Goal: Task Accomplishment & Management: Complete application form

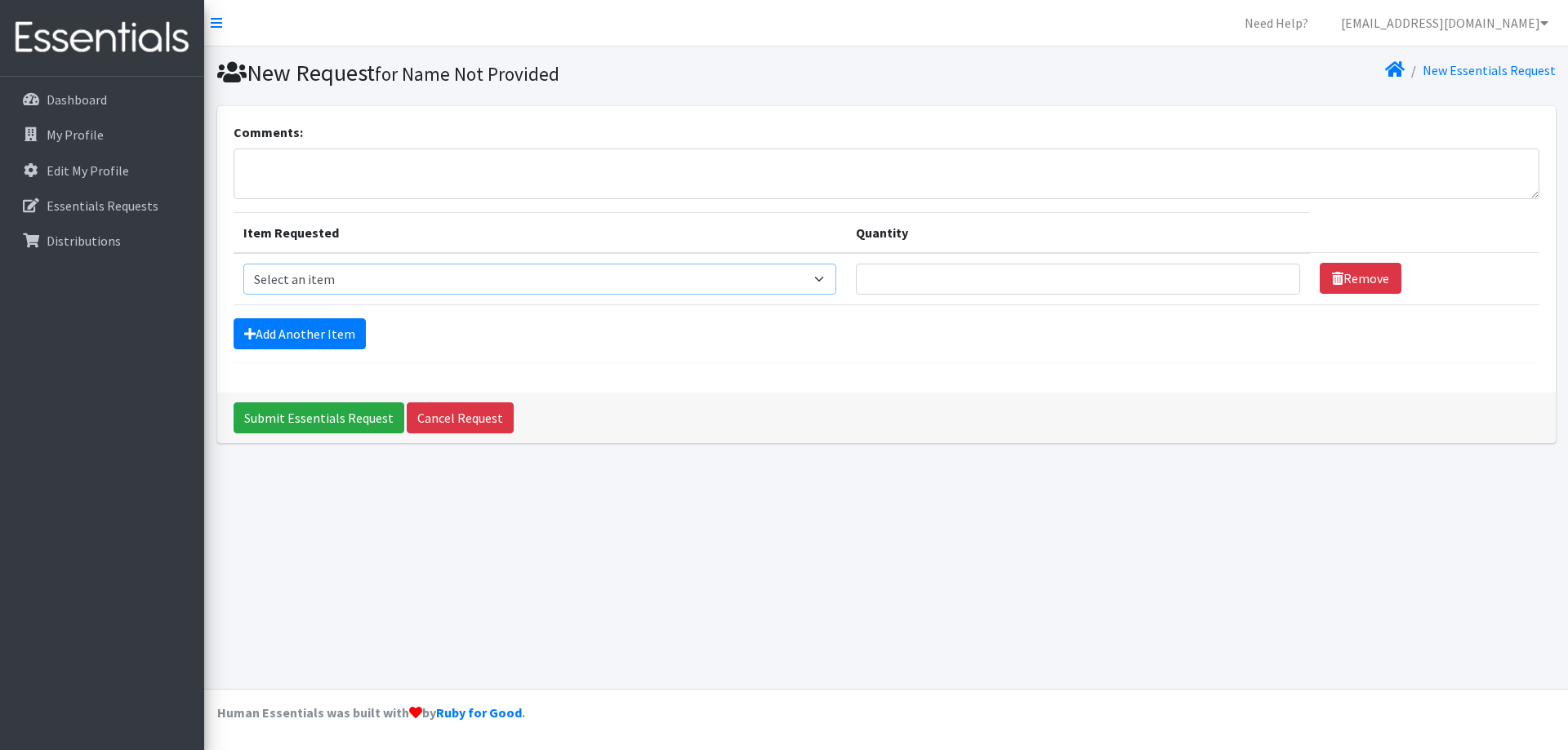
click at [465, 269] on select "Select an item Fly&Dry Potty Kit- 2T/3T Boy Fly&Dry Potty Kit- 2T/3T Girl Kids …" at bounding box center [540, 279] width 593 height 31
click at [477, 279] on select "Select an item Fly&Dry Potty Kit- 2T/3T Boy Fly&Dry Potty Kit- 2T/3T Girl Kids …" at bounding box center [540, 279] width 593 height 31
click at [69, 92] on p "Dashboard" at bounding box center [76, 99] width 61 height 16
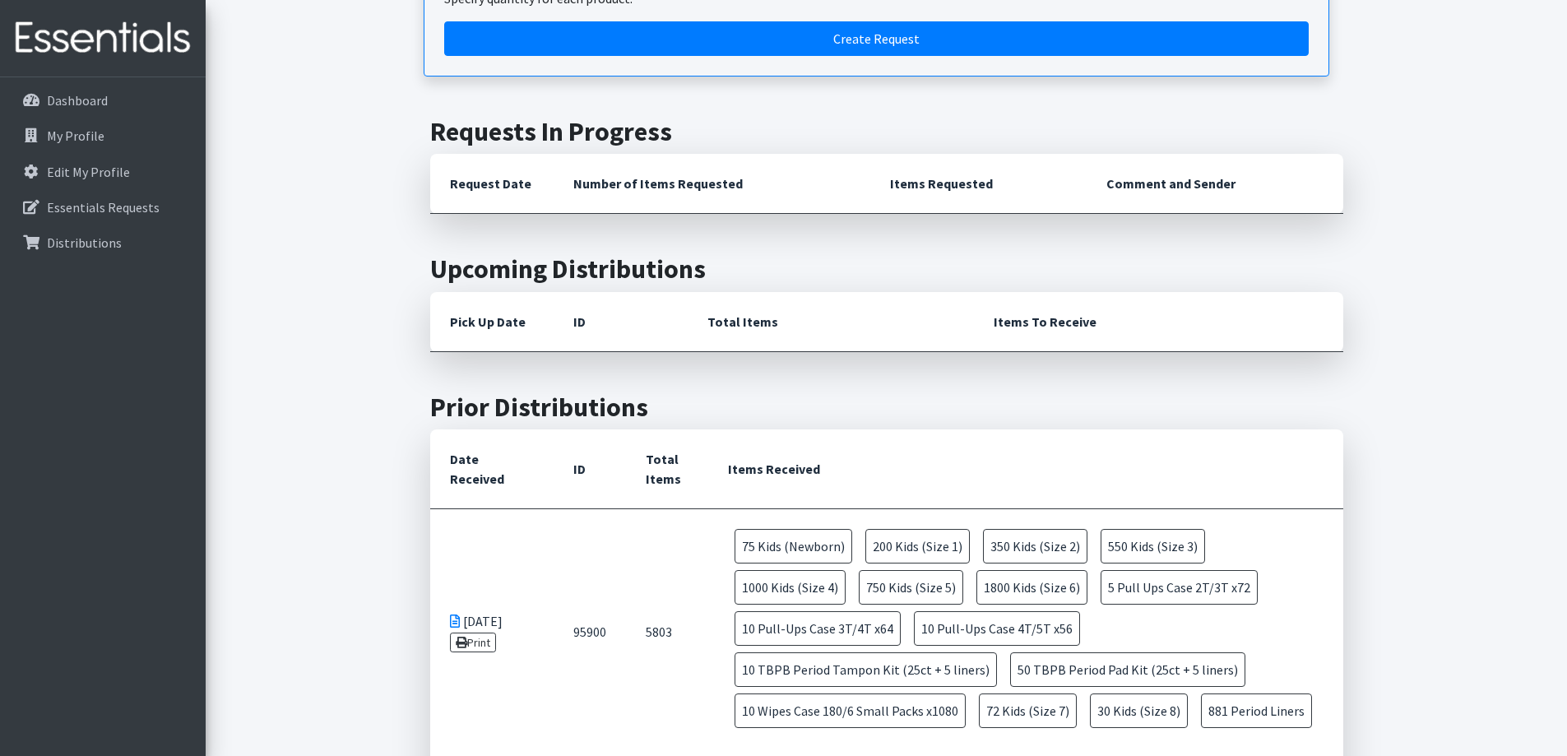
scroll to position [82, 0]
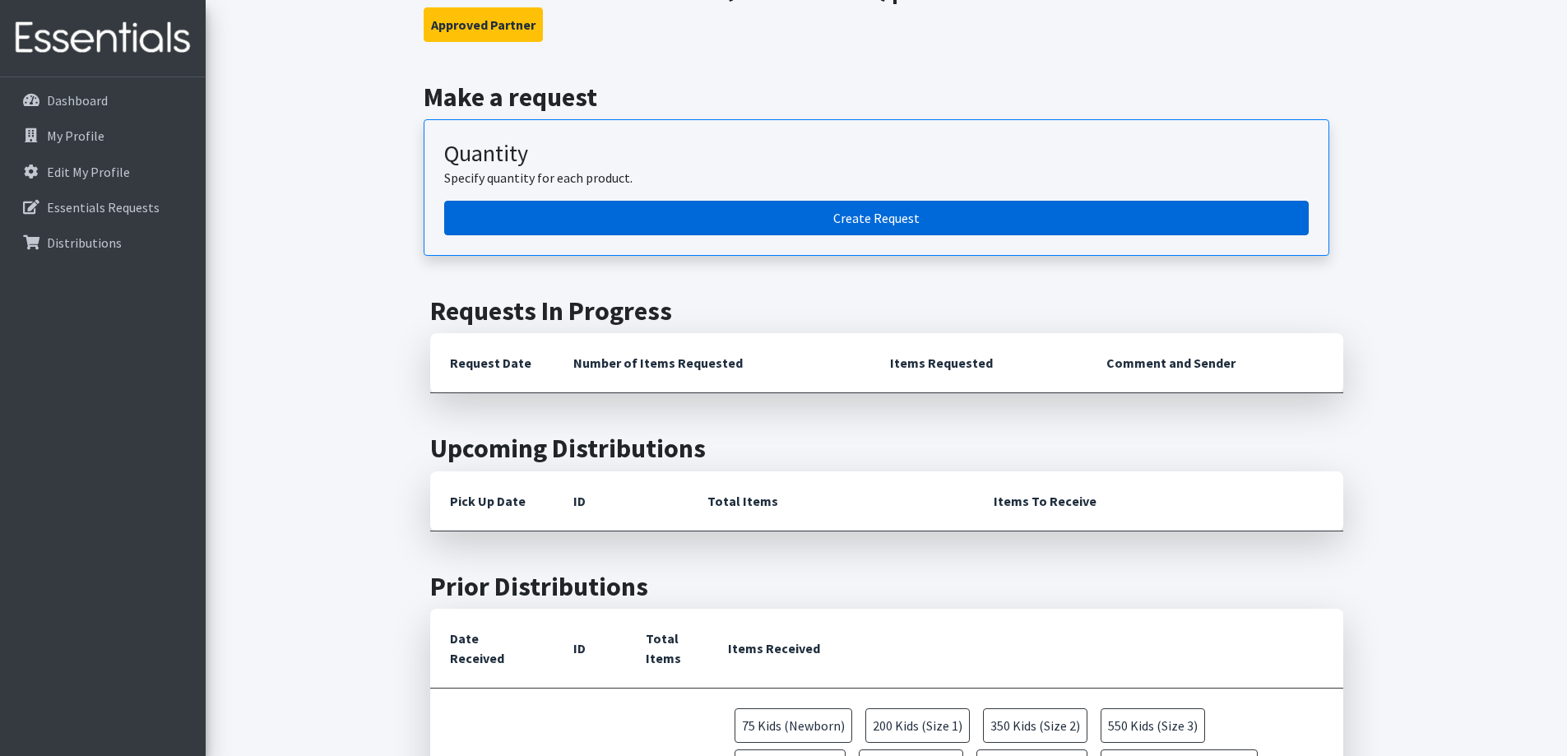
click at [717, 216] on link "Create Request" at bounding box center [876, 218] width 865 height 35
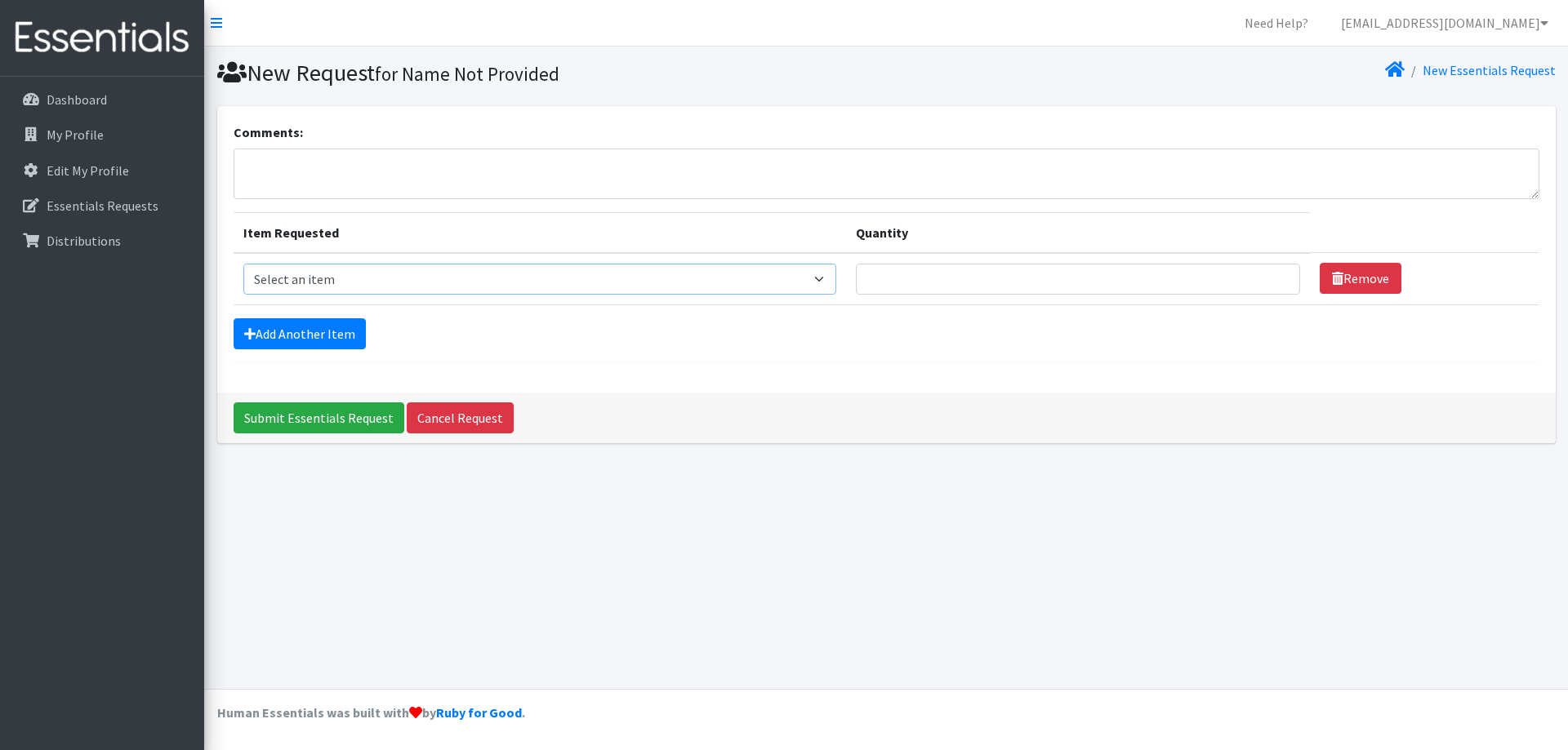
click at [353, 283] on select "Select an item Fly&Dry Potty Kit- 2T/3T Boy Fly&Dry Potty Kit- 2T/3T Girl Kids …" at bounding box center [540, 279] width 593 height 31
select select "1222"
click at [243, 264] on select "Select an item Fly&Dry Potty Kit- 2T/3T Boy Fly&Dry Potty Kit- 2T/3T Girl Kids …" at bounding box center [540, 279] width 593 height 31
click at [920, 274] on input "Quantity" at bounding box center [1078, 279] width 445 height 31
type input "50"
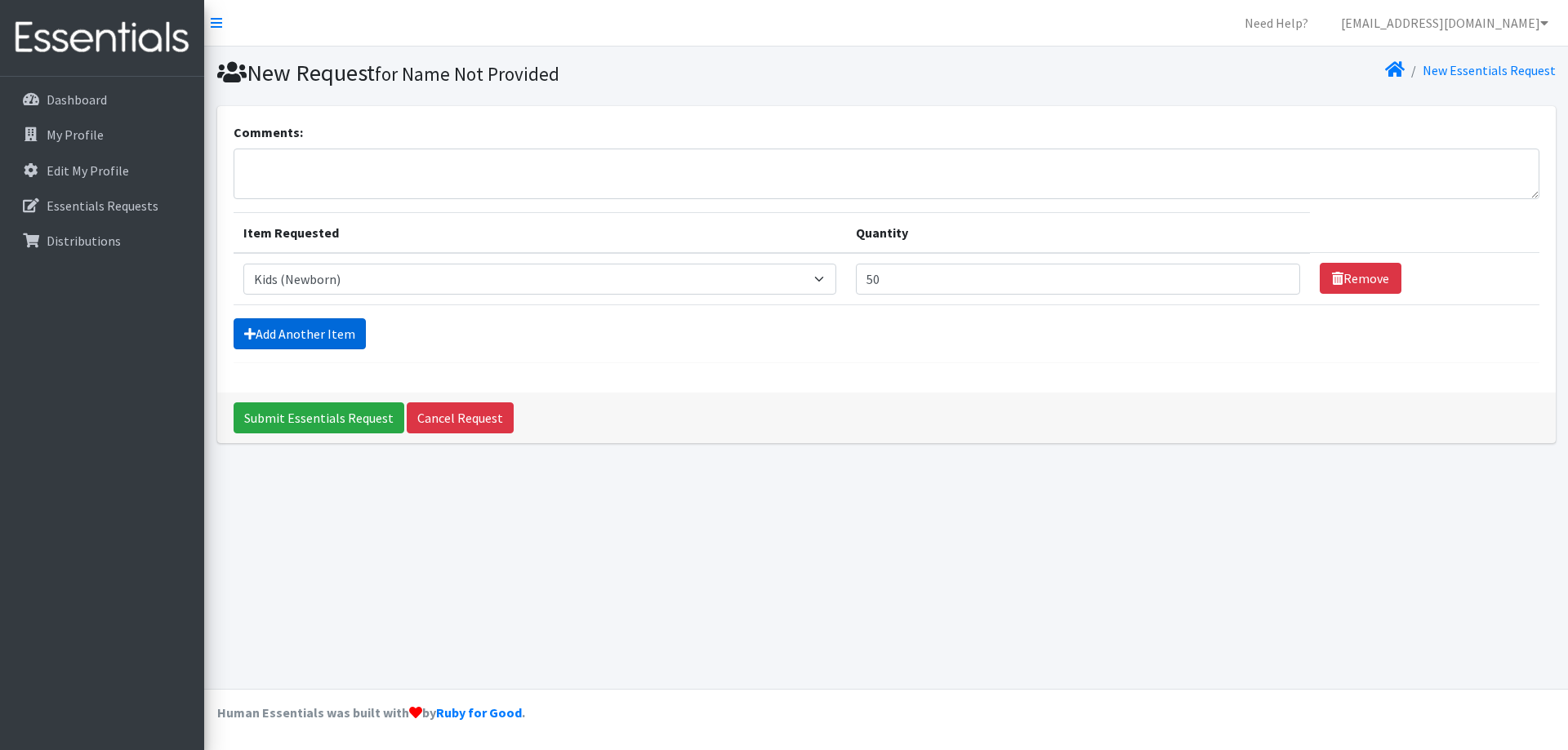
click at [287, 334] on link "Add Another Item" at bounding box center [299, 333] width 132 height 31
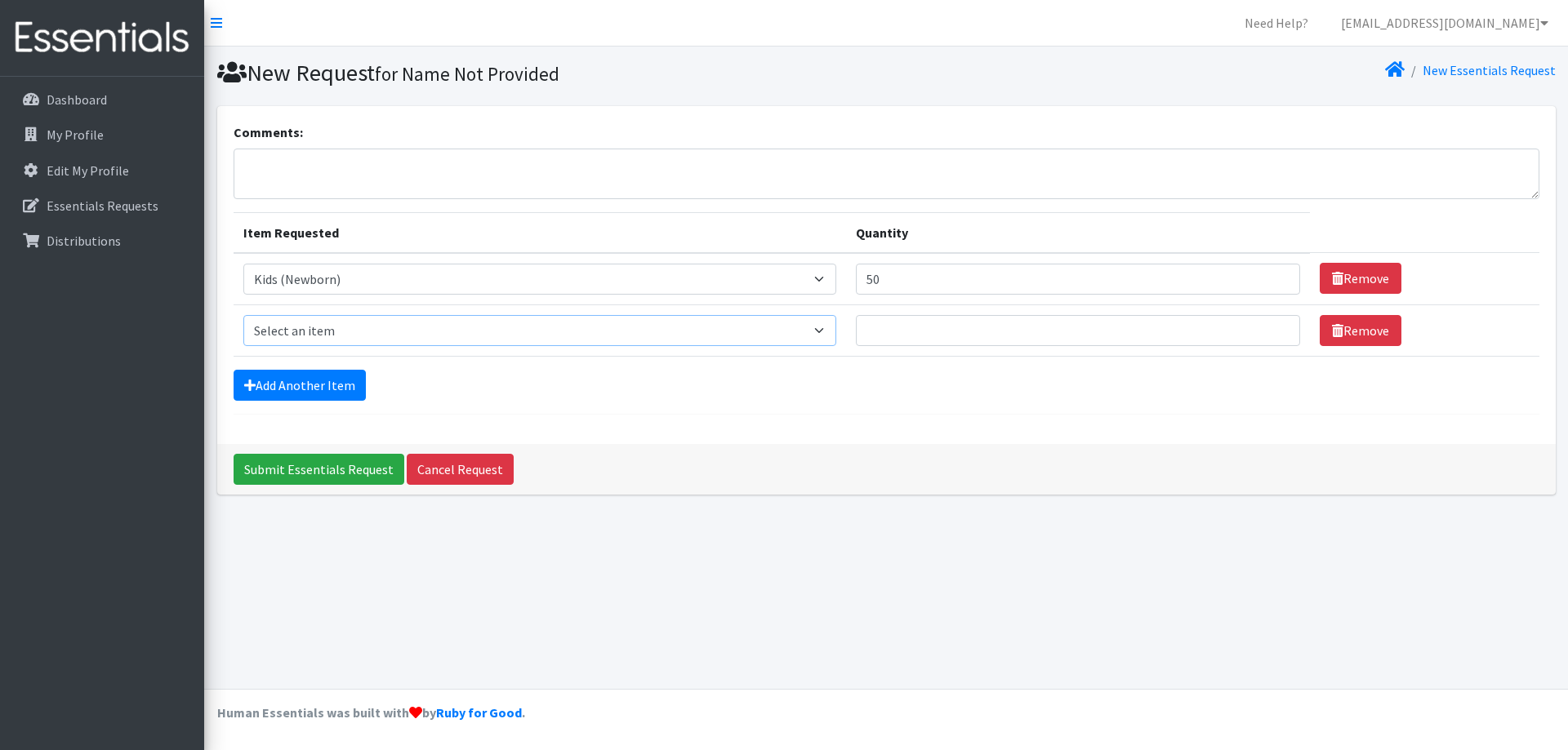
click at [310, 326] on select "Select an item Fly&Dry Potty Kit- 2T/3T Boy Fly&Dry Potty Kit- 2T/3T Girl Kids …" at bounding box center [540, 330] width 593 height 31
select select "1201"
click at [243, 315] on select "Select an item Fly&Dry Potty Kit- 2T/3T Boy Fly&Dry Potty Kit- 2T/3T Girl Kids …" at bounding box center [540, 330] width 593 height 31
click at [882, 329] on input "Quantity" at bounding box center [1078, 330] width 445 height 31
type input "175"
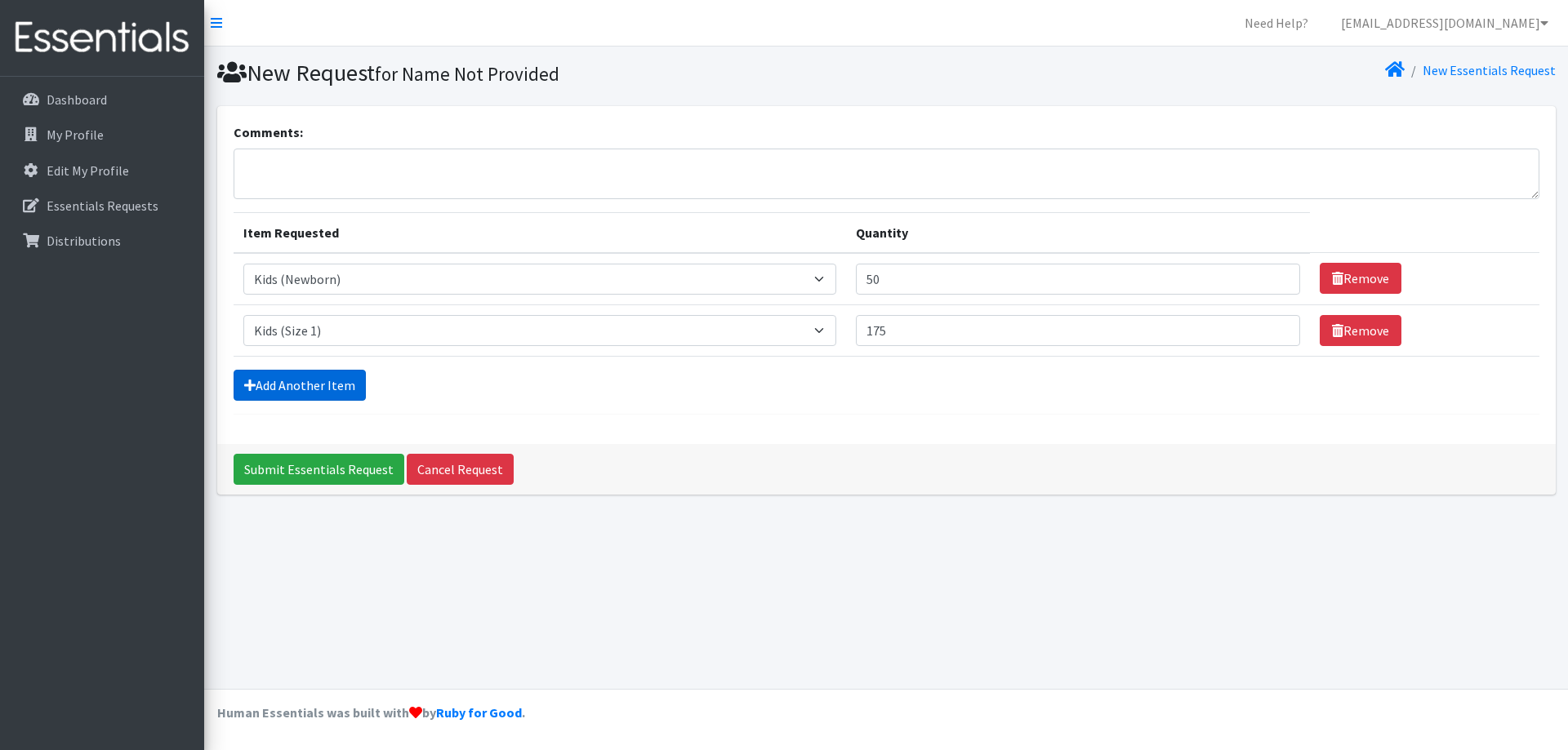
click at [332, 384] on link "Add Another Item" at bounding box center [299, 385] width 132 height 31
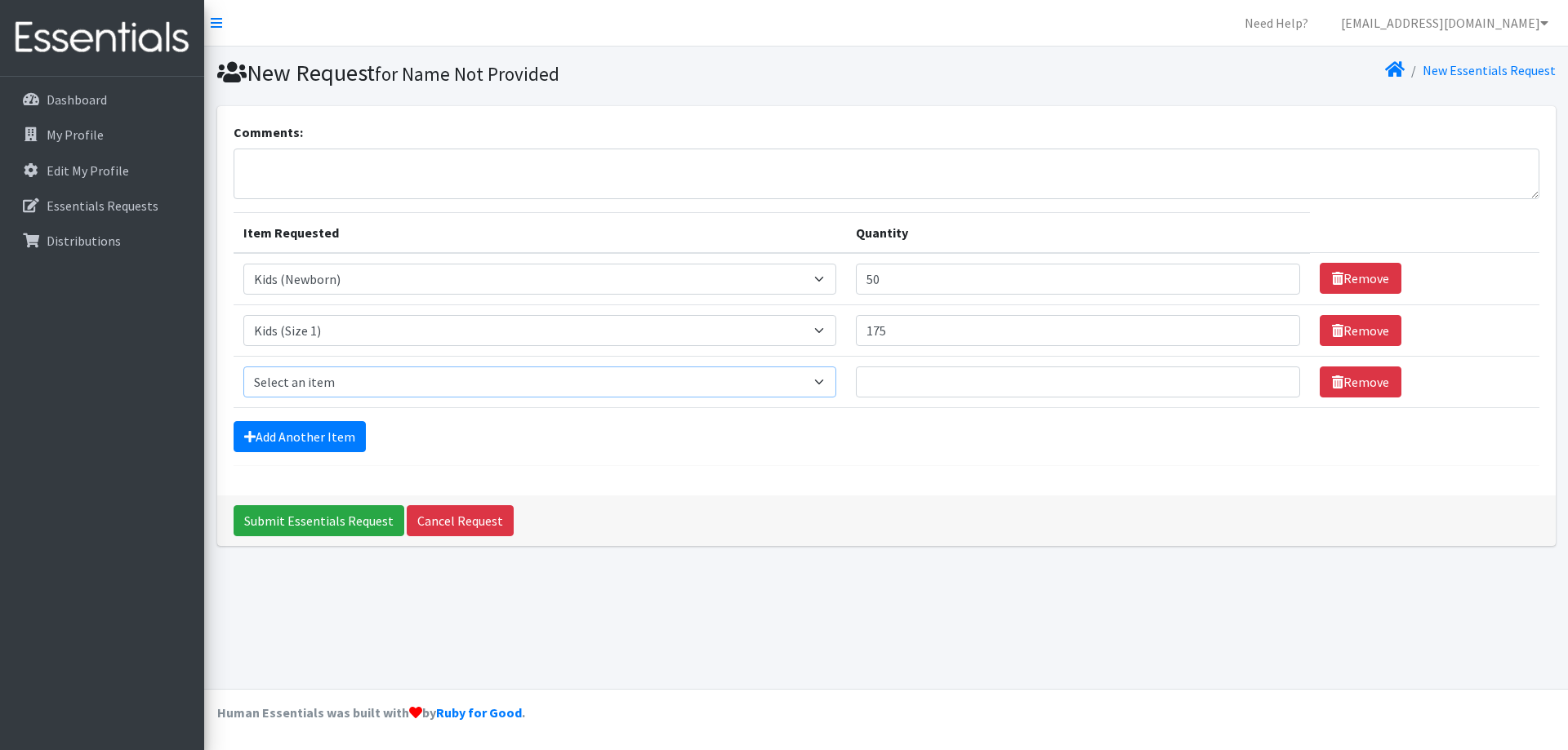
click at [328, 384] on select "Select an item Fly&Dry Potty Kit- 2T/3T Boy Fly&Dry Potty Kit- 2T/3T Girl Kids …" at bounding box center [540, 381] width 593 height 31
select select "1202"
click at [243, 366] on select "Select an item Fly&Dry Potty Kit- 2T/3T Boy Fly&Dry Potty Kit- 2T/3T Girl Kids …" at bounding box center [540, 381] width 593 height 31
click at [906, 384] on input "Quantity" at bounding box center [1078, 381] width 445 height 31
type input "275"
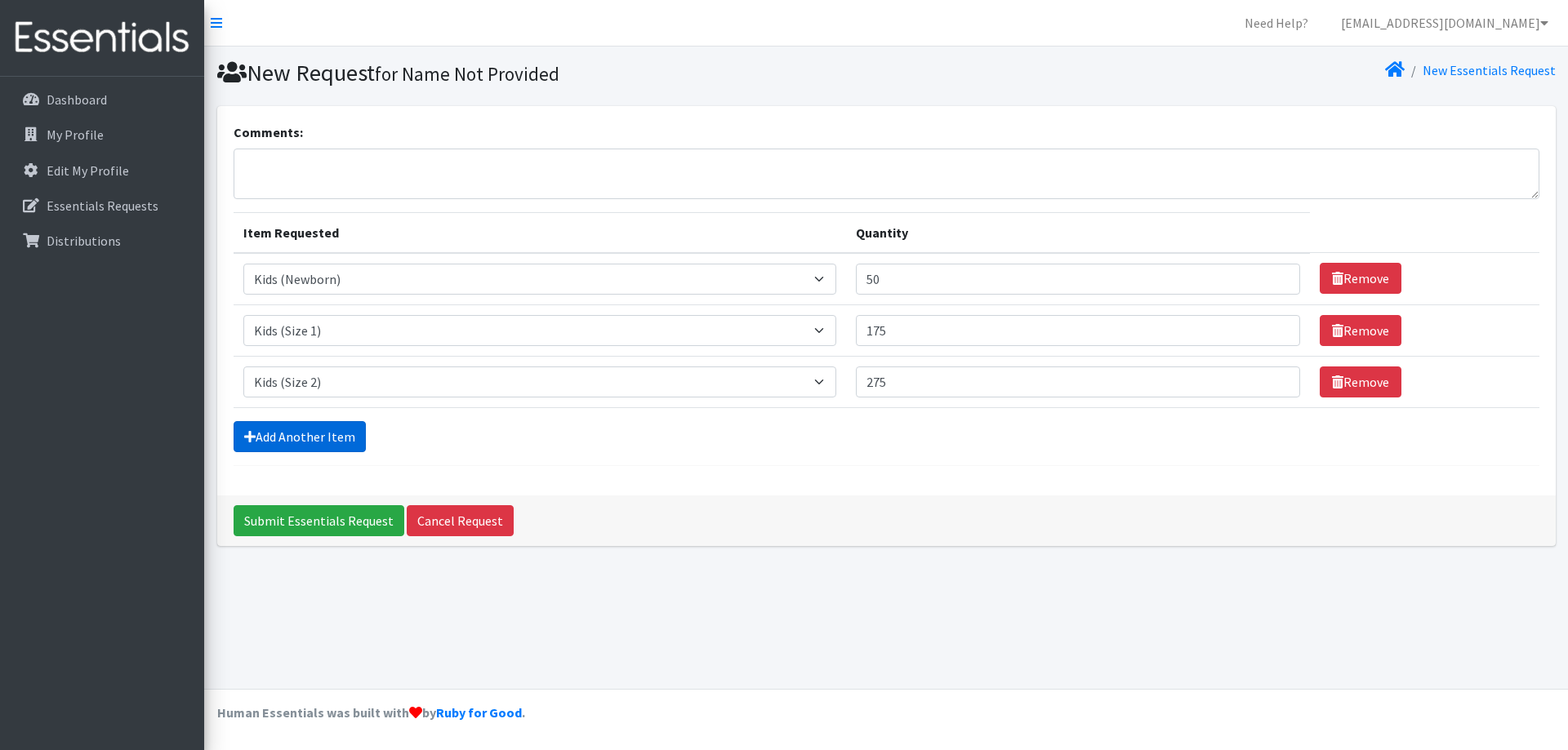
click at [318, 424] on link "Add Another Item" at bounding box center [299, 437] width 132 height 31
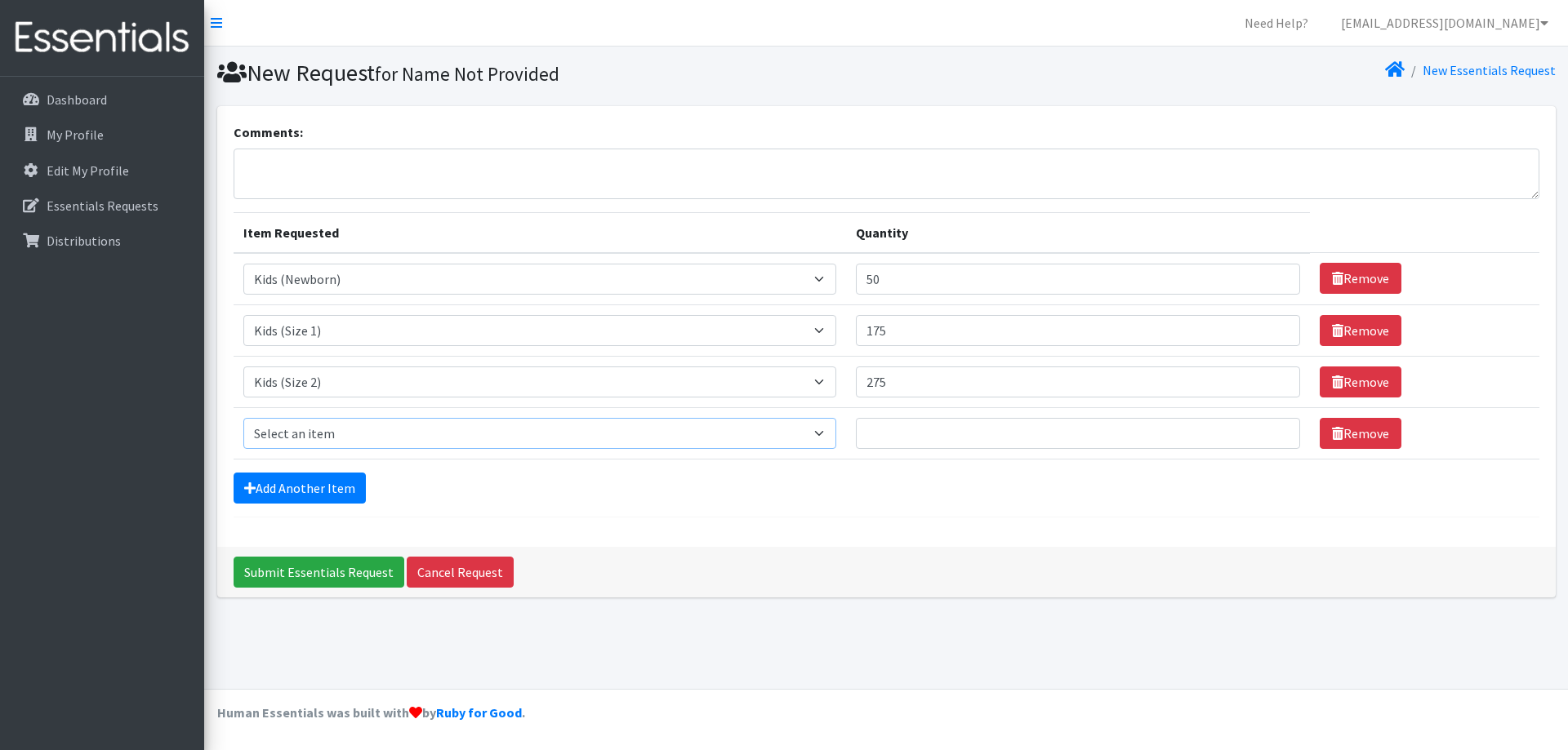
click at [313, 436] on select "Select an item Fly&Dry Potty Kit- 2T/3T Boy Fly&Dry Potty Kit- 2T/3T Girl Kids …" at bounding box center [540, 433] width 593 height 31
select select "1221"
click at [243, 418] on select "Select an item Fly&Dry Potty Kit- 2T/3T Boy Fly&Dry Potty Kit- 2T/3T Girl Kids …" at bounding box center [540, 433] width 593 height 31
click at [898, 432] on input "Quantity" at bounding box center [1078, 433] width 445 height 31
type input "600"
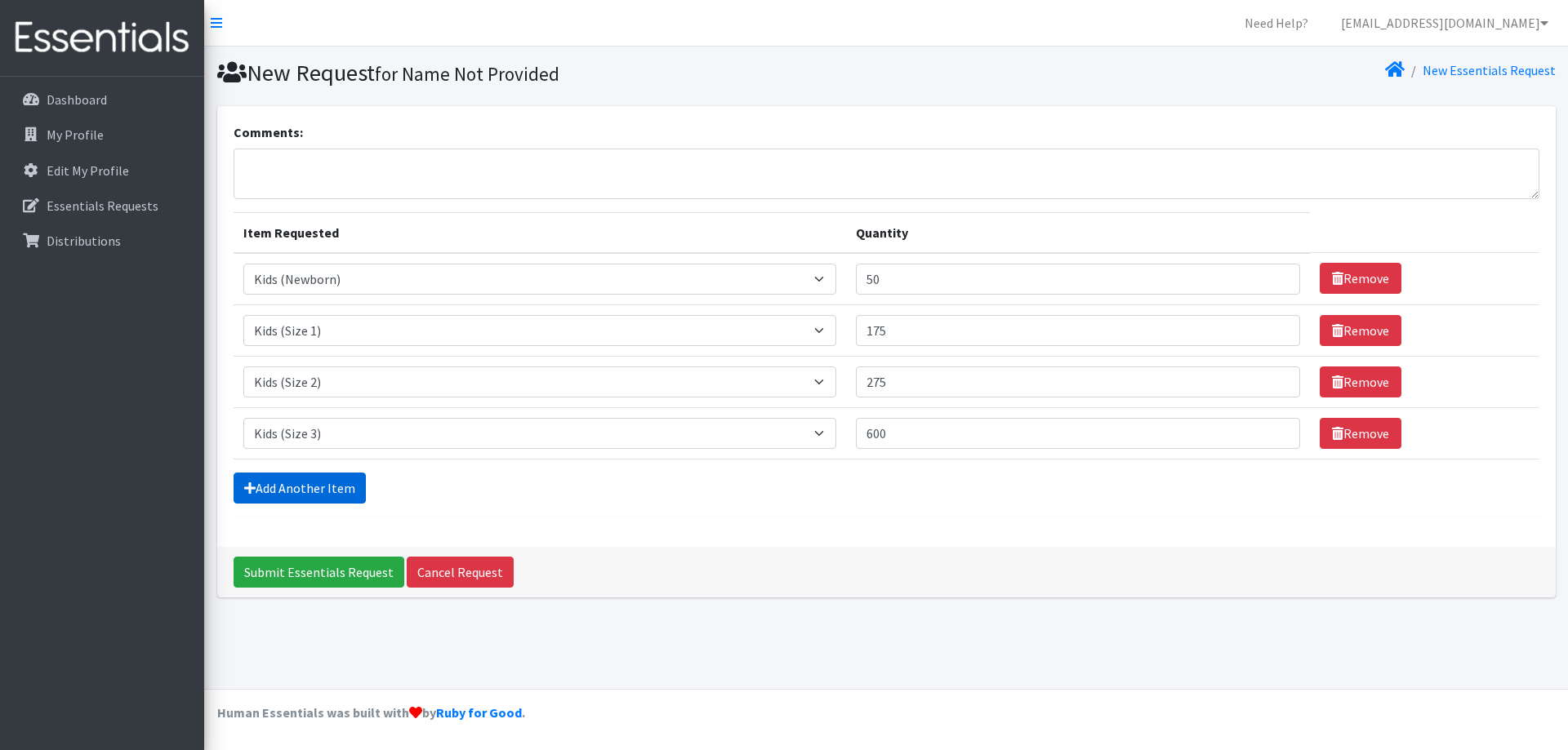
click at [262, 484] on link "Add Another Item" at bounding box center [299, 487] width 132 height 31
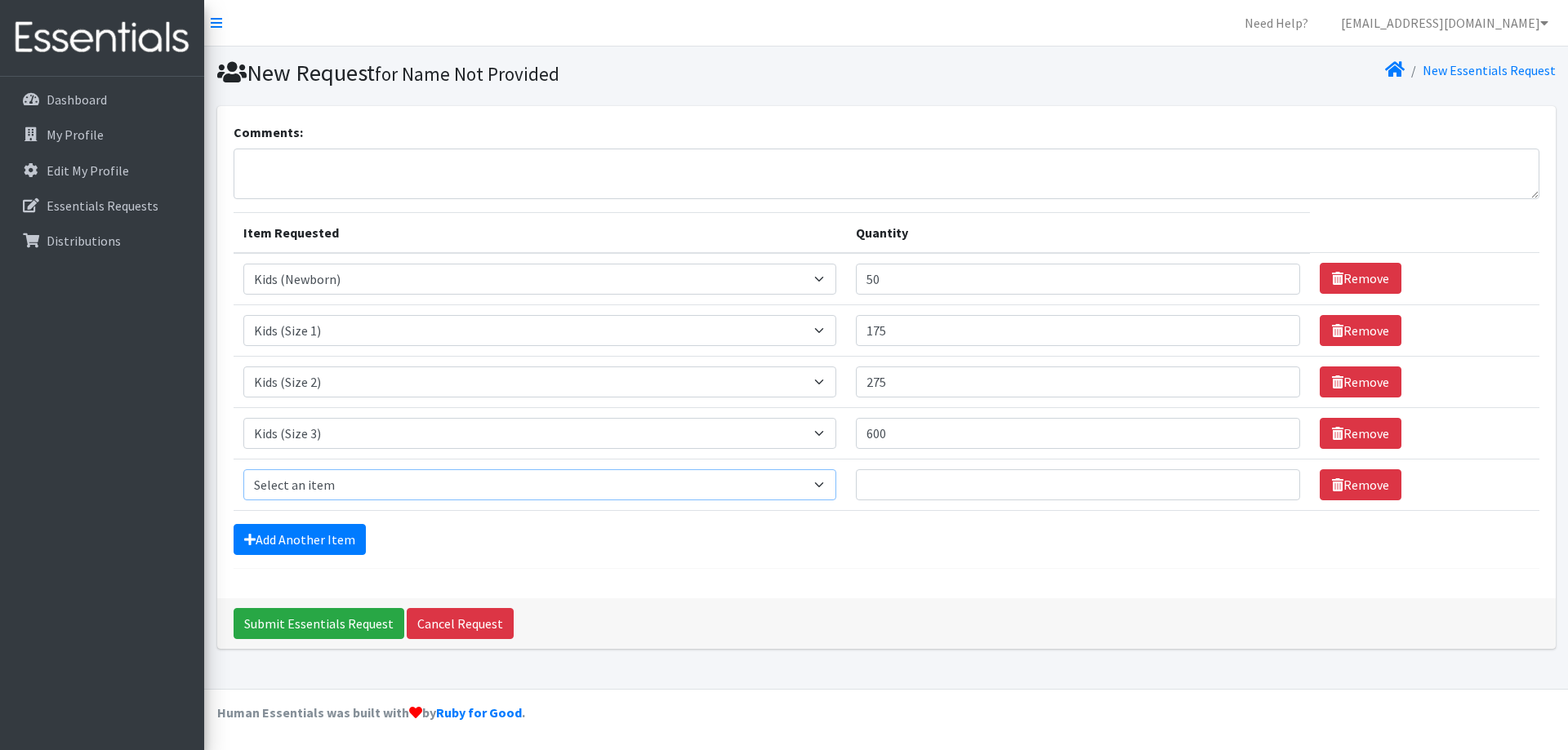
click at [308, 484] on select "Select an item Fly&Dry Potty Kit- 2T/3T Boy Fly&Dry Potty Kit- 2T/3T Girl Kids …" at bounding box center [540, 484] width 593 height 31
select select "1213"
click at [243, 469] on select "Select an item Fly&Dry Potty Kit- 2T/3T Boy Fly&Dry Potty Kit- 2T/3T Girl Kids …" at bounding box center [540, 484] width 593 height 31
click at [903, 485] on input "Quantity" at bounding box center [1078, 484] width 445 height 31
type input "975"
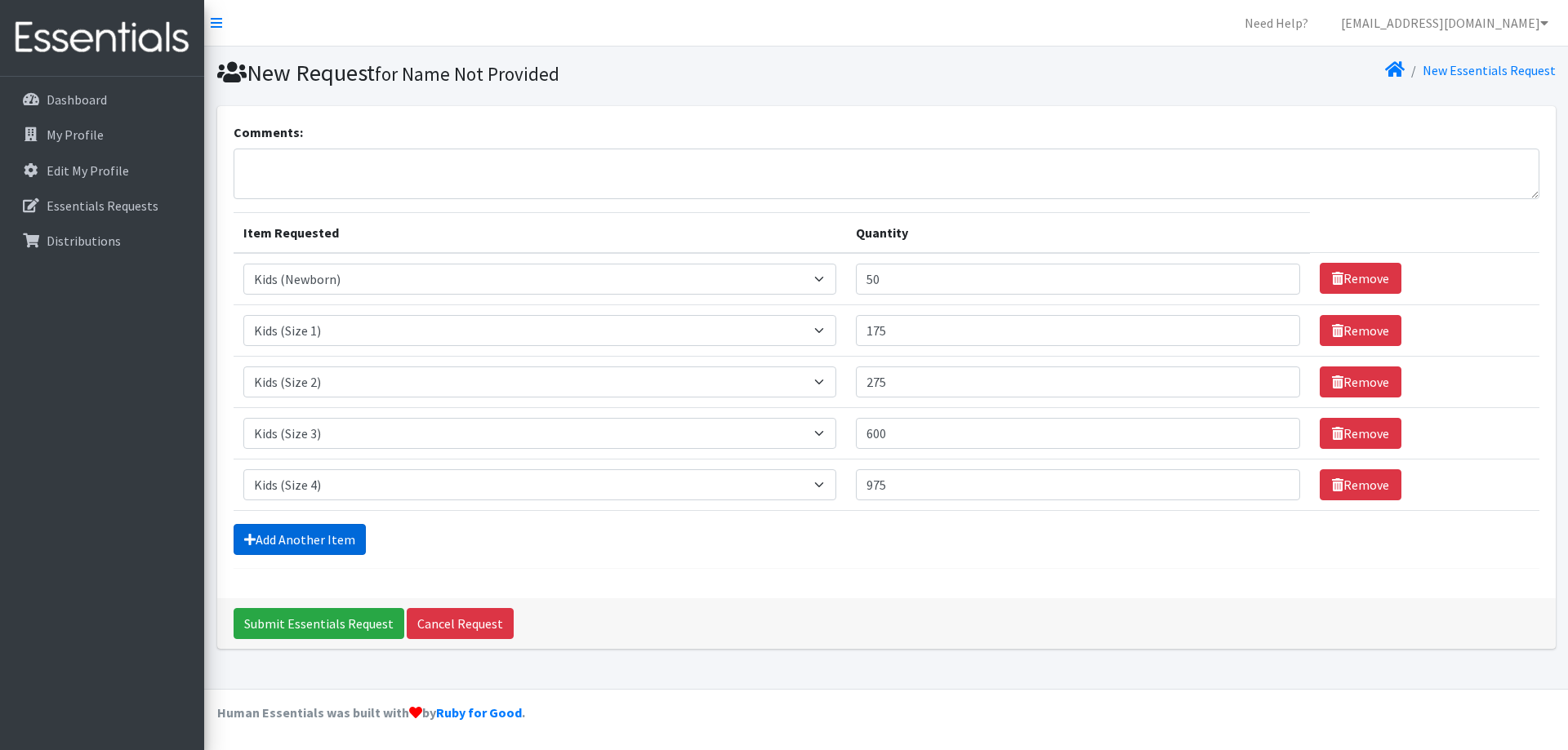
click at [302, 538] on link "Add Another Item" at bounding box center [299, 539] width 132 height 31
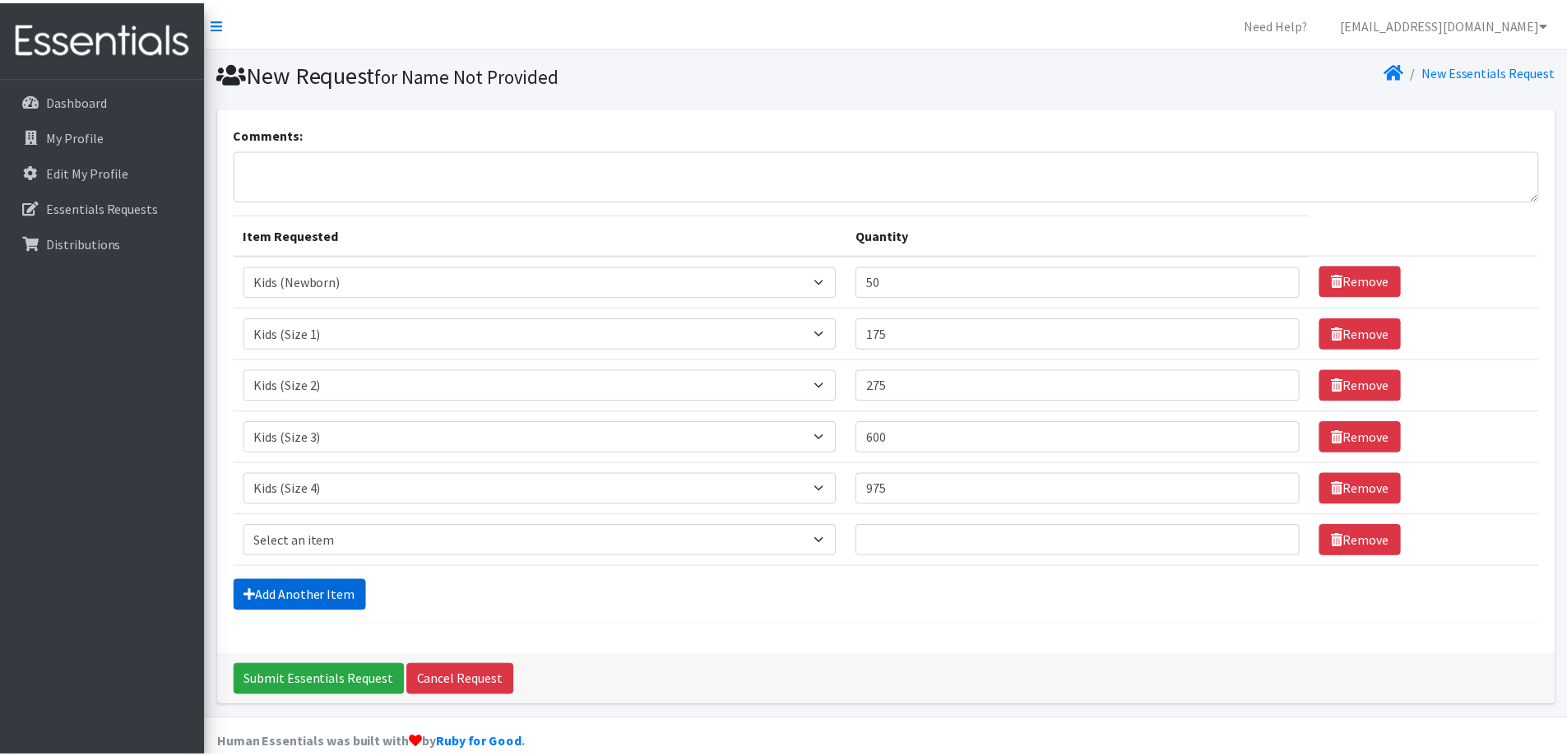
scroll to position [25, 0]
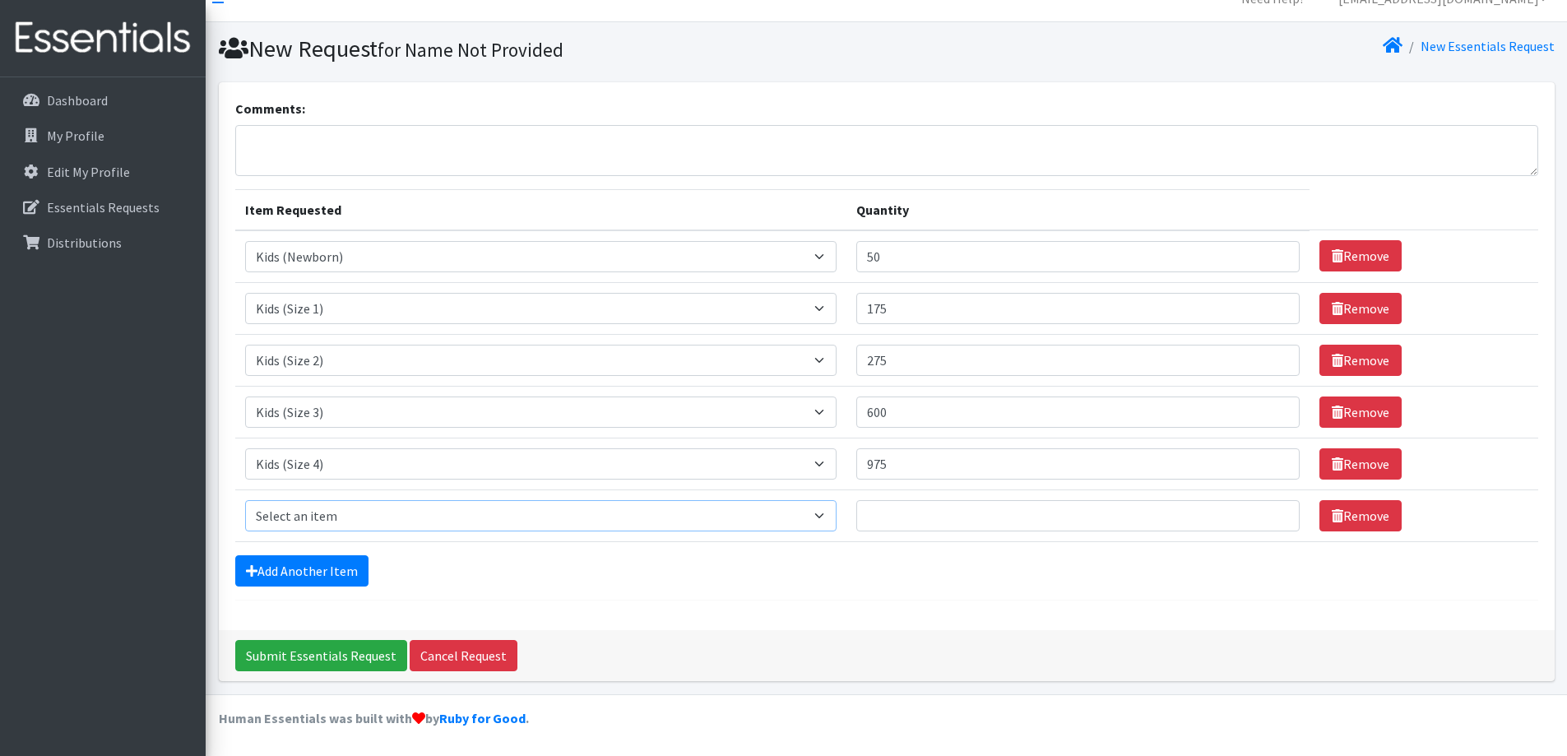
click at [313, 515] on select "Select an item Fly&Dry Potty Kit- 2T/3T Boy Fly&Dry Potty Kit- 2T/3T Girl Kids …" at bounding box center [541, 515] width 592 height 31
select select "1214"
click at [245, 500] on select "Select an item Fly&Dry Potty Kit- 2T/3T Boy Fly&Dry Potty Kit- 2T/3T Girl Kids …" at bounding box center [541, 515] width 592 height 31
click at [909, 516] on input "Quantity" at bounding box center [1077, 515] width 443 height 31
type input "800"
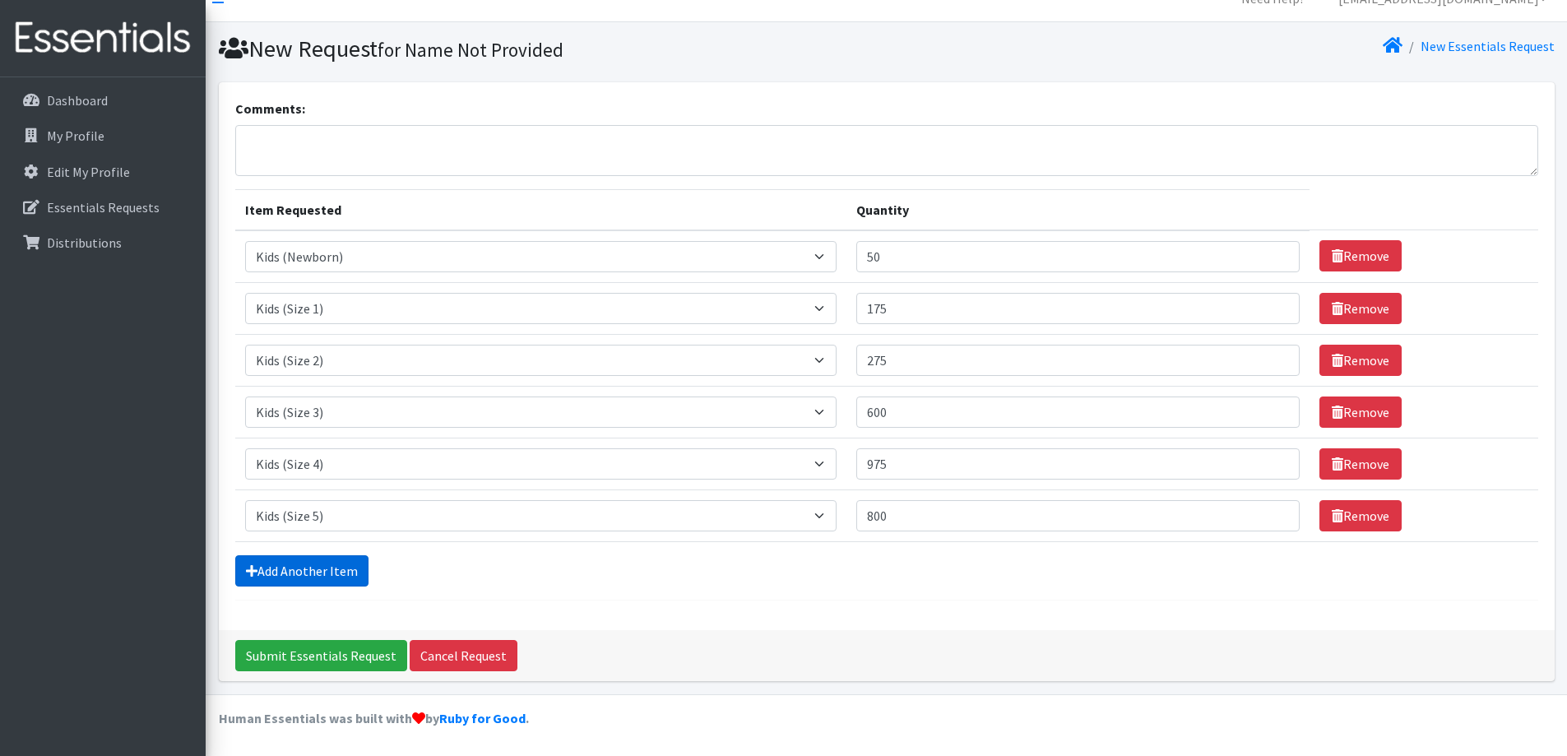
click at [300, 565] on link "Add Another Item" at bounding box center [301, 570] width 133 height 31
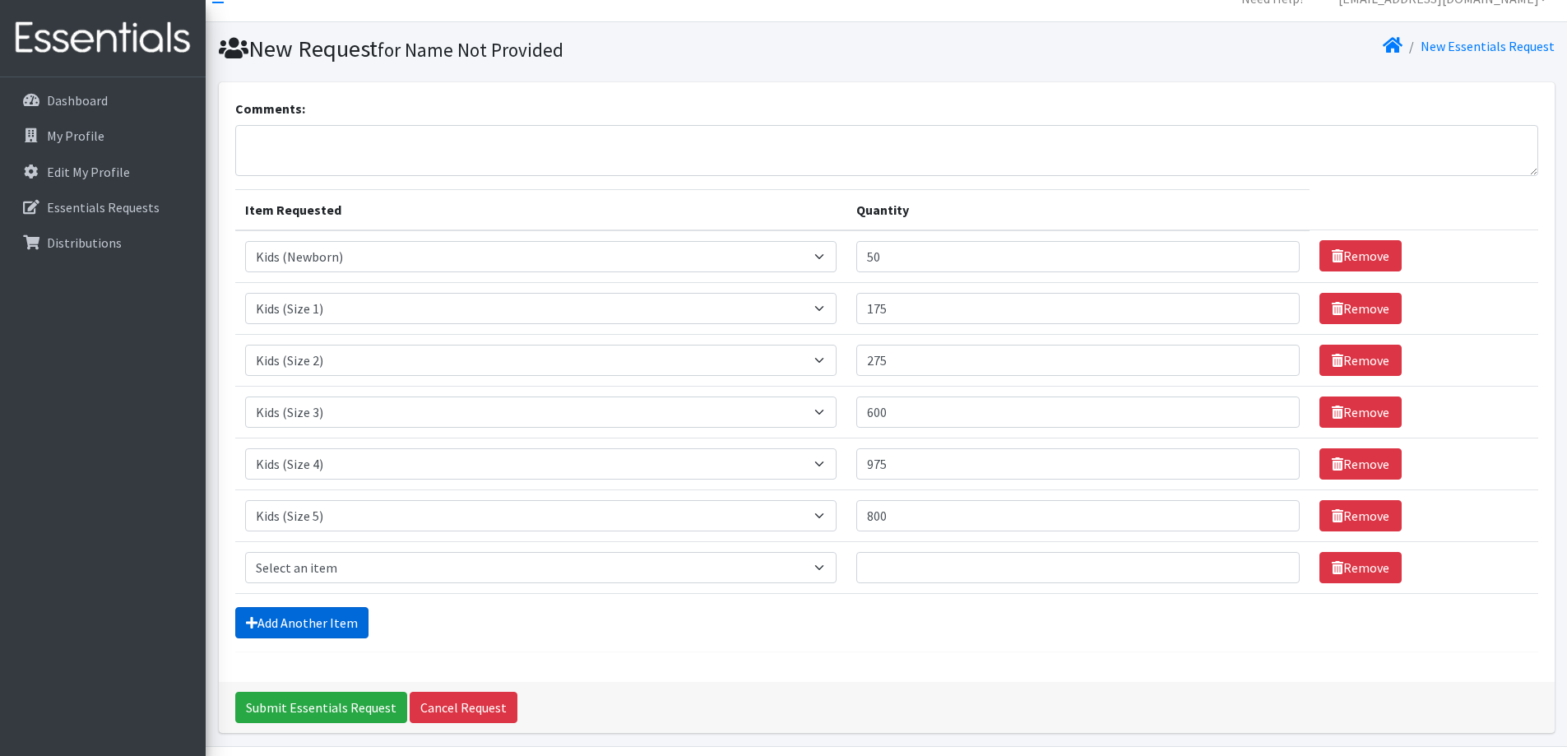
scroll to position [77, 0]
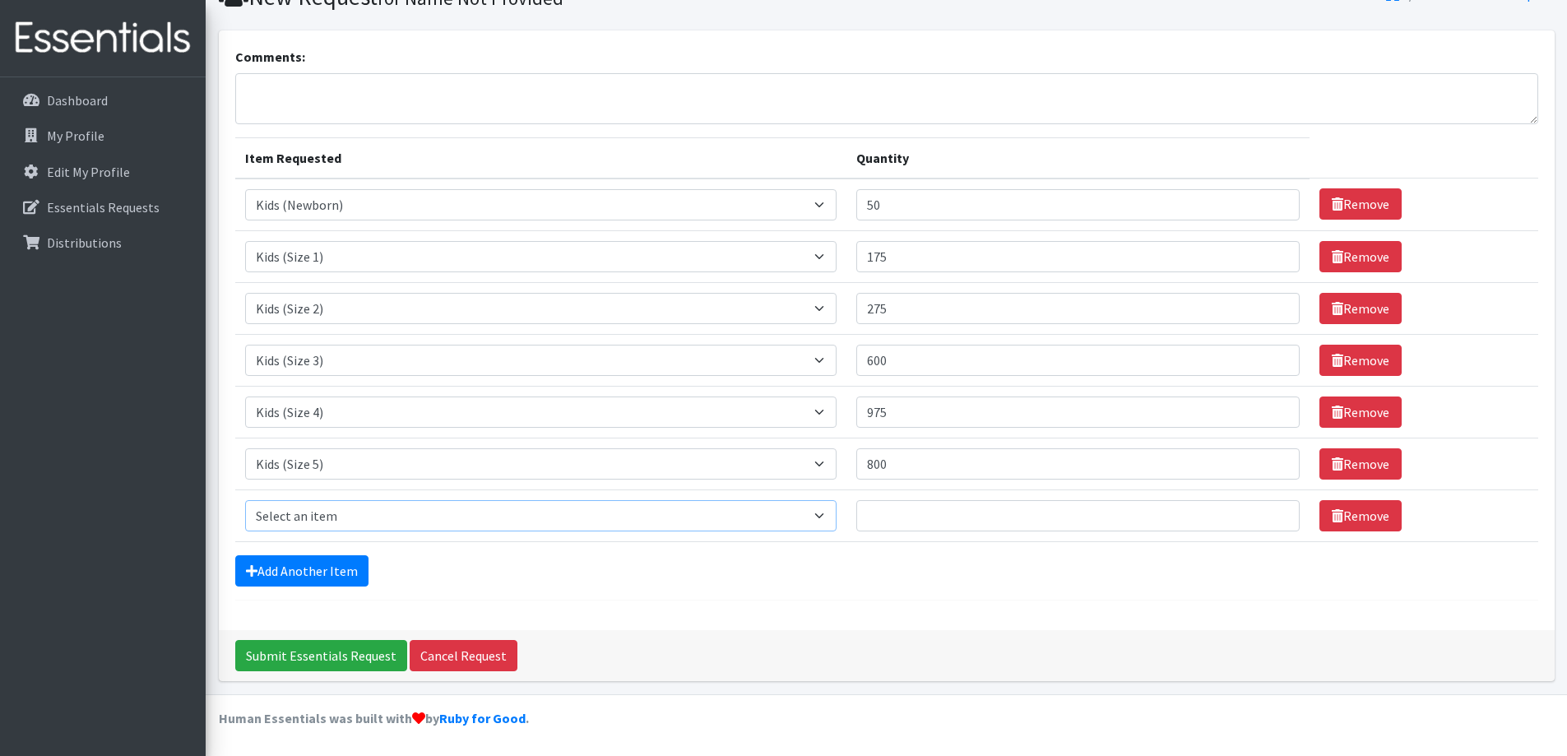
click at [307, 520] on select "Select an item Fly&Dry Potty Kit- 2T/3T Boy Fly&Dry Potty Kit- 2T/3T Girl Kids …" at bounding box center [541, 515] width 592 height 31
select select "1216"
click at [245, 500] on select "Select an item Fly&Dry Potty Kit- 2T/3T Boy Fly&Dry Potty Kit- 2T/3T Girl Kids …" at bounding box center [541, 515] width 592 height 31
click at [906, 517] on input "Quantity" at bounding box center [1077, 515] width 443 height 31
type input "1775"
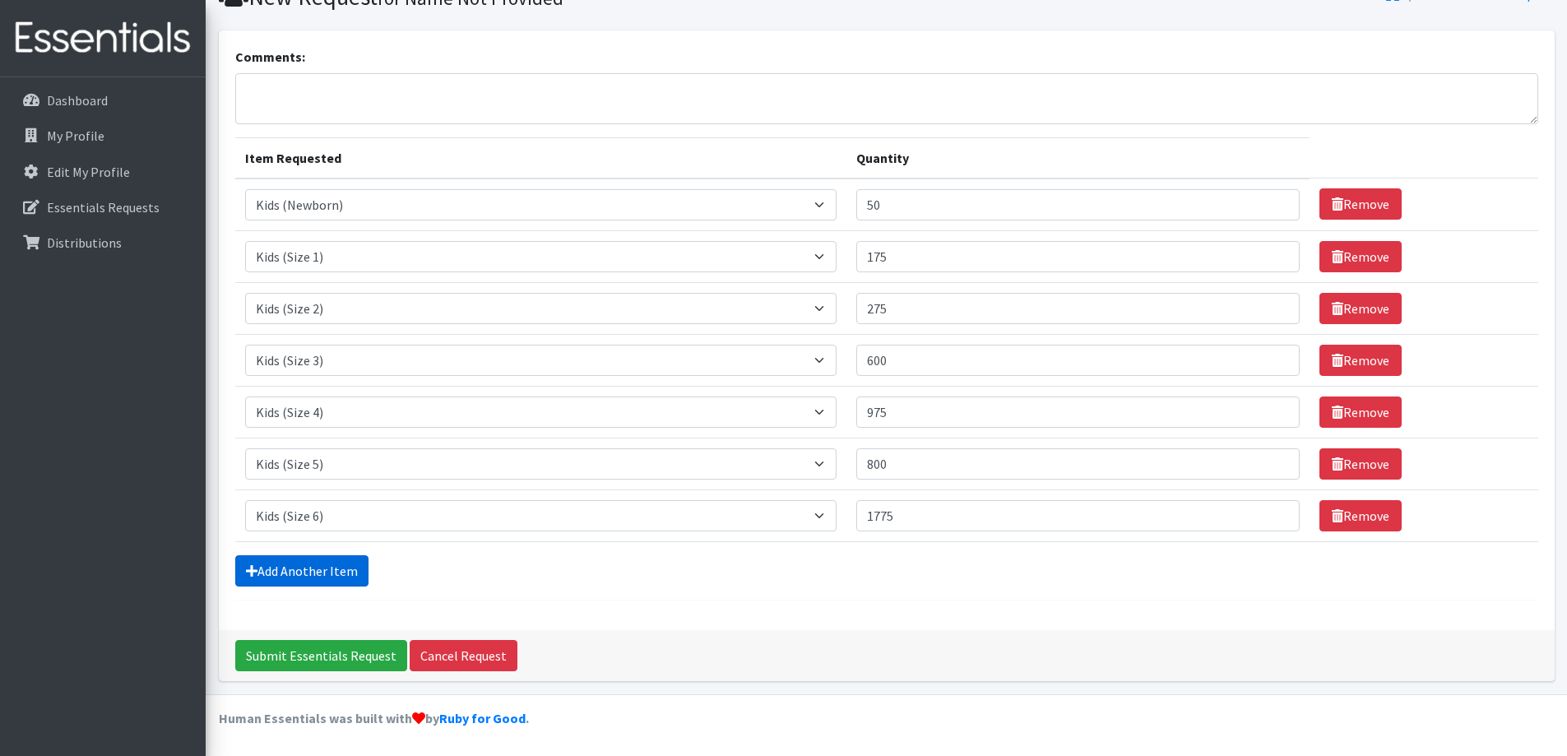
click at [329, 567] on link "Add Another Item" at bounding box center [301, 570] width 133 height 31
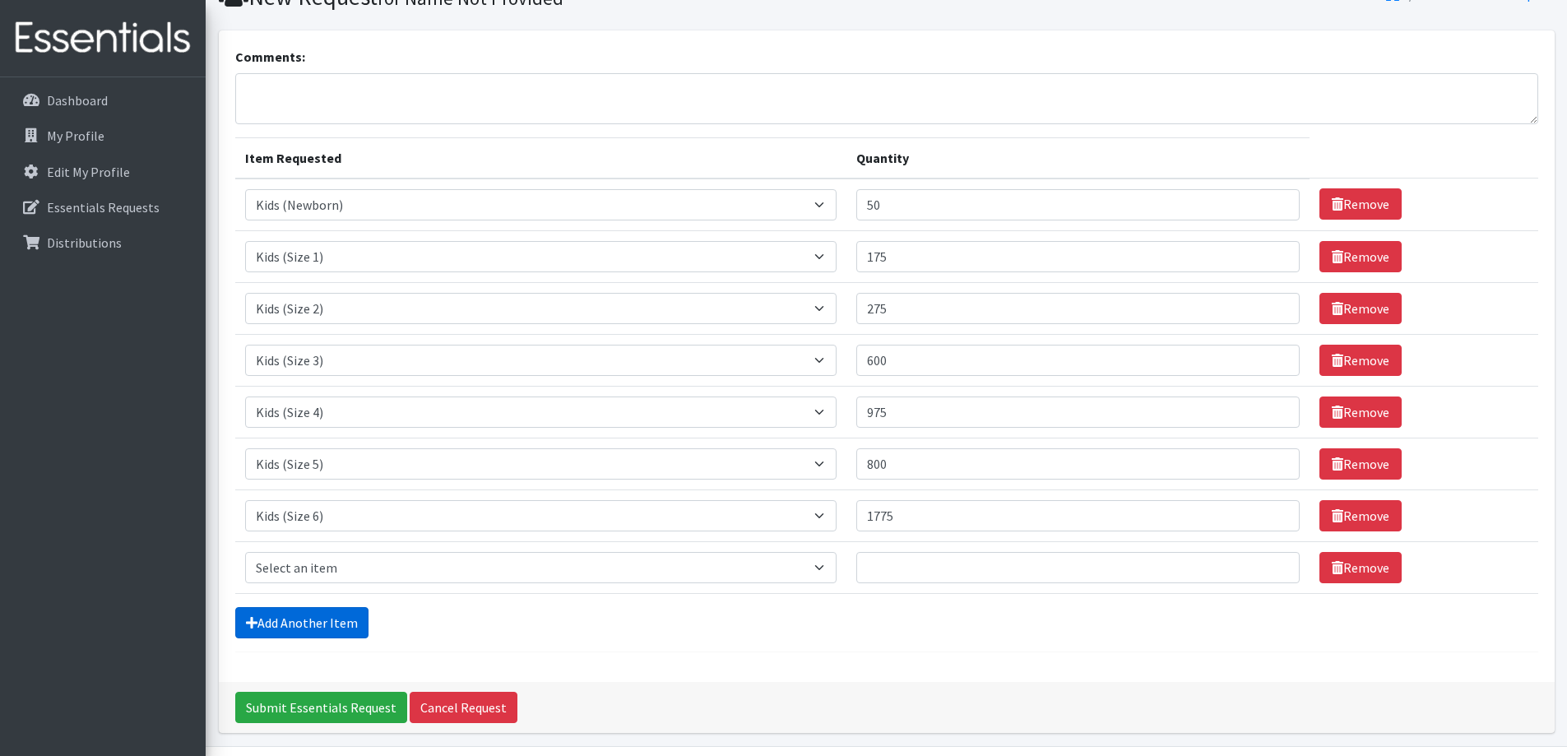
scroll to position [128, 0]
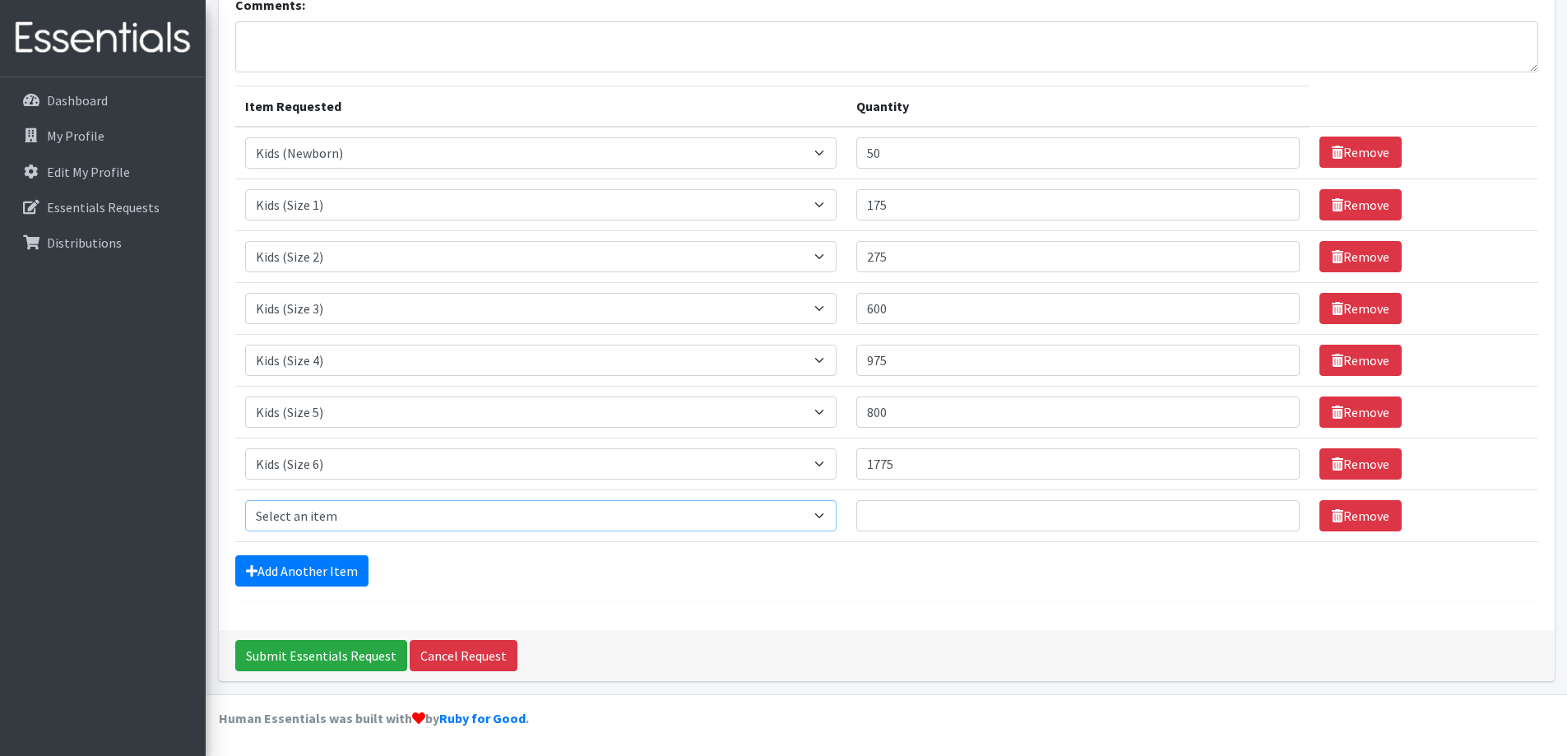
click at [357, 510] on select "Select an item Fly&Dry Potty Kit- 2T/3T Boy Fly&Dry Potty Kit- 2T/3T Girl Kids …" at bounding box center [541, 515] width 592 height 31
select select "1411"
click at [245, 500] on select "Select an item Fly&Dry Potty Kit- 2T/3T Boy Fly&Dry Potty Kit- 2T/3T Girl Kids …" at bounding box center [541, 515] width 592 height 31
click at [897, 519] on input "Quantity" at bounding box center [1077, 515] width 443 height 31
type input "2"
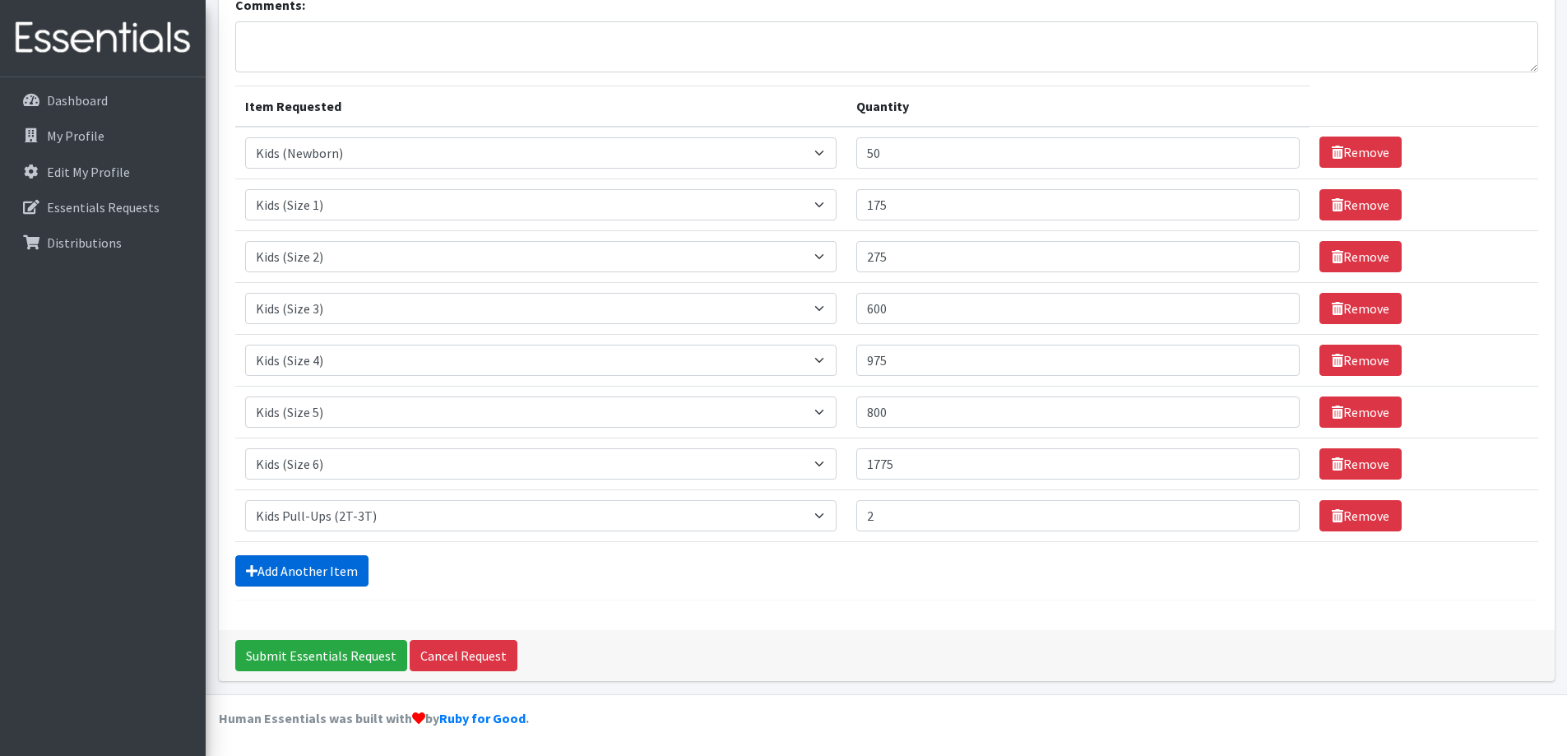
click at [339, 571] on link "Add Another Item" at bounding box center [301, 570] width 133 height 31
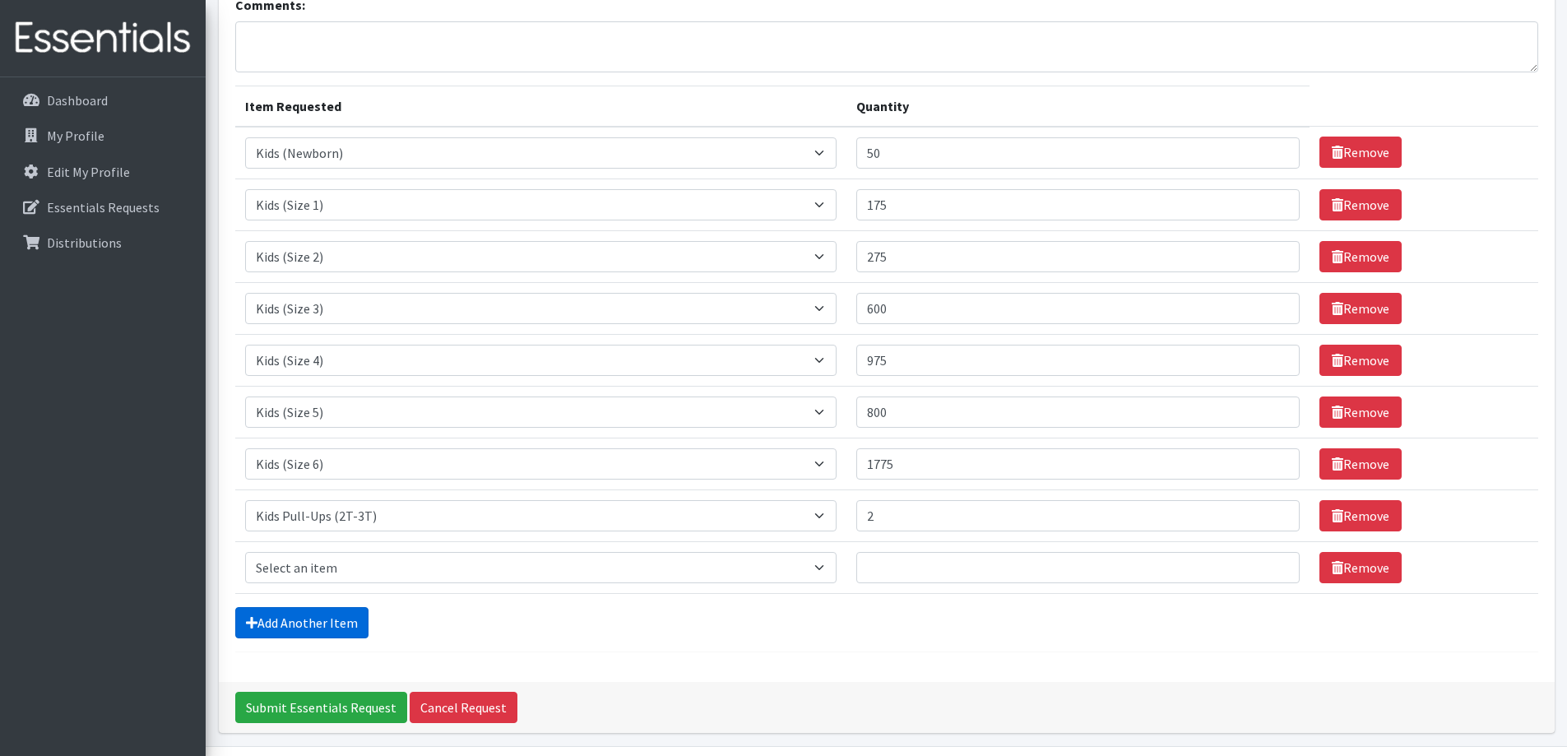
scroll to position [180, 0]
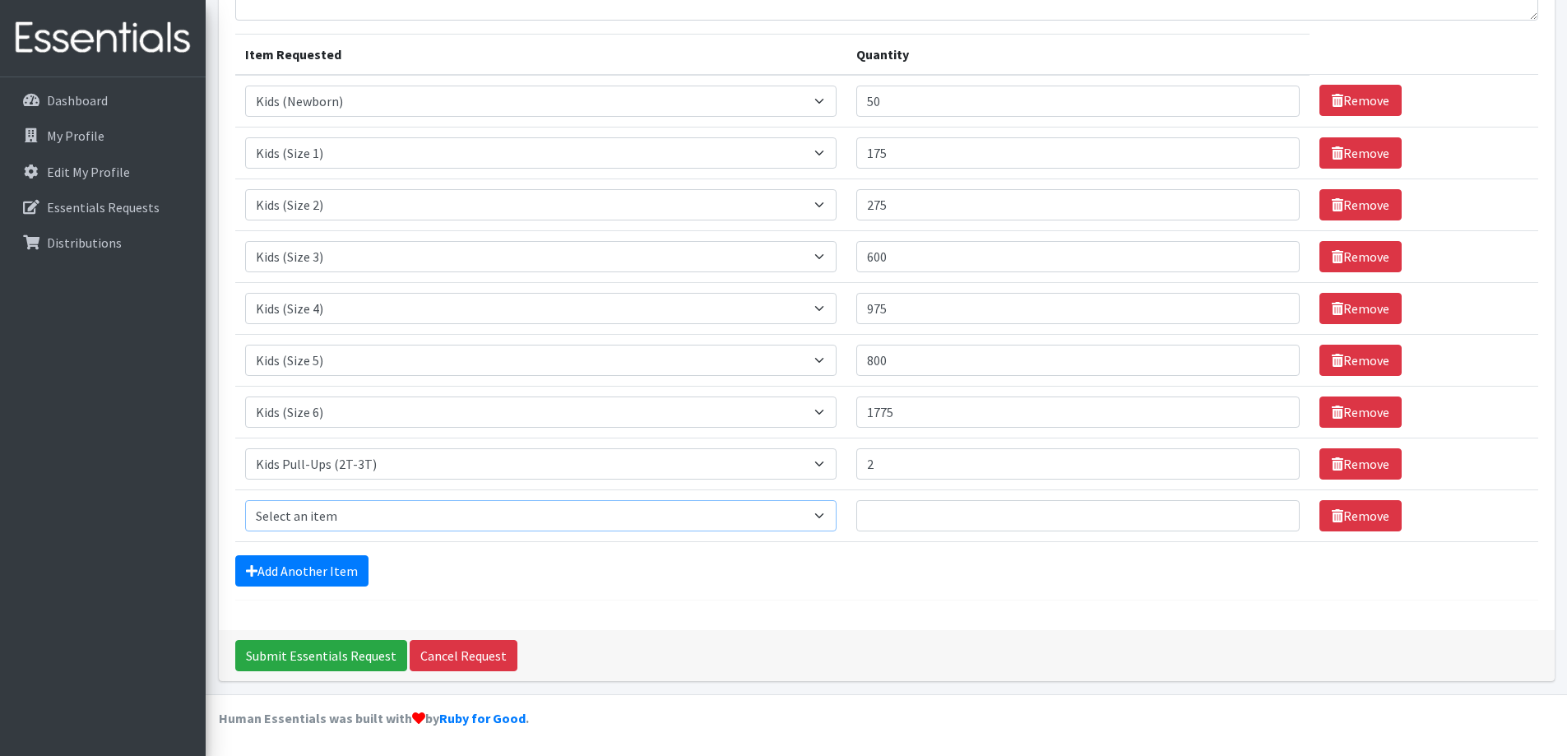
click at [333, 521] on select "Select an item Fly&Dry Potty Kit- 2T/3T Boy Fly&Dry Potty Kit- 2T/3T Girl Kids …" at bounding box center [541, 515] width 592 height 31
select select "1413"
click at [245, 500] on select "Select an item Fly&Dry Potty Kit- 2T/3T Boy Fly&Dry Potty Kit- 2T/3T Girl Kids …" at bounding box center [541, 515] width 592 height 31
click at [916, 520] on input "Quantity" at bounding box center [1077, 515] width 443 height 31
type input "2"
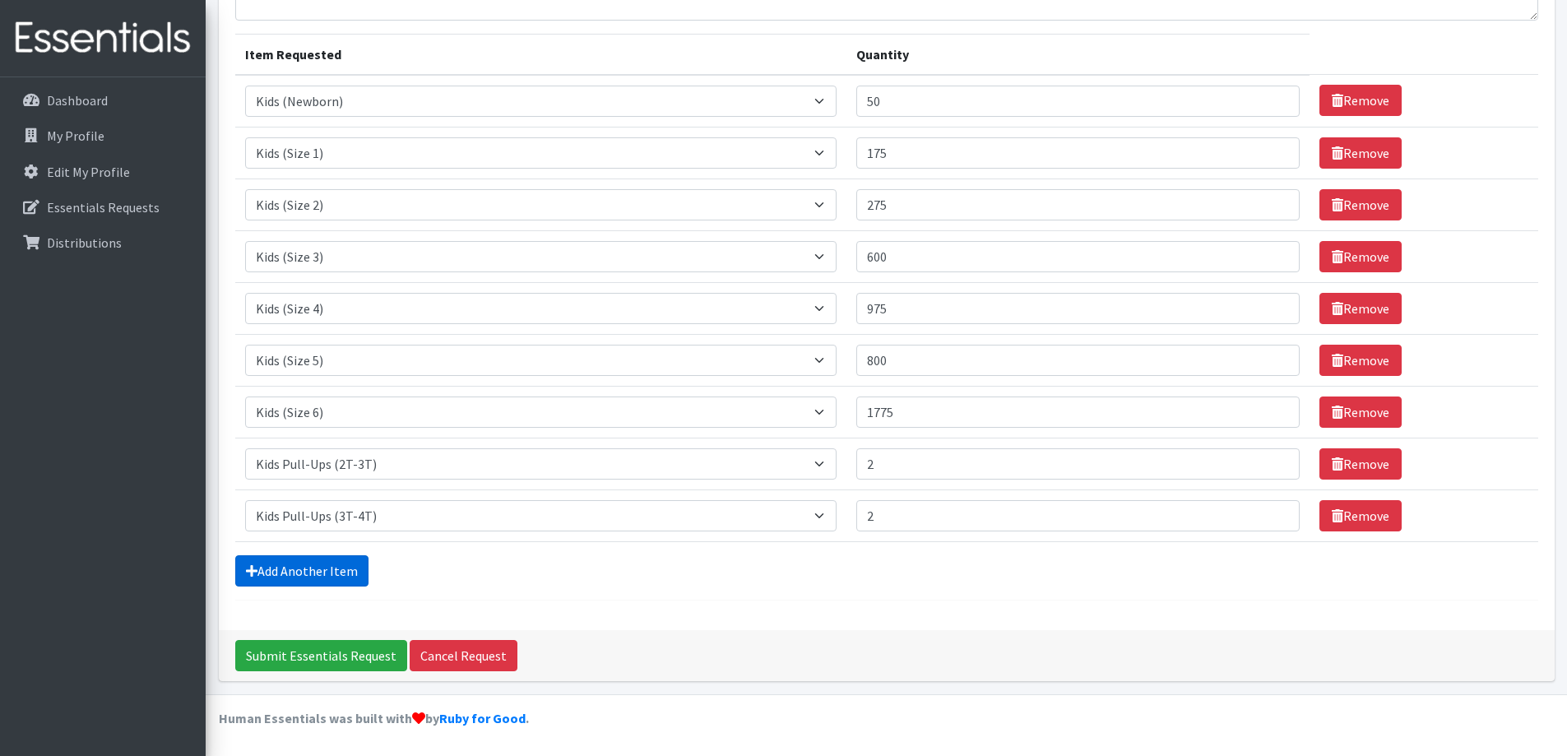
click at [331, 578] on link "Add Another Item" at bounding box center [301, 570] width 133 height 31
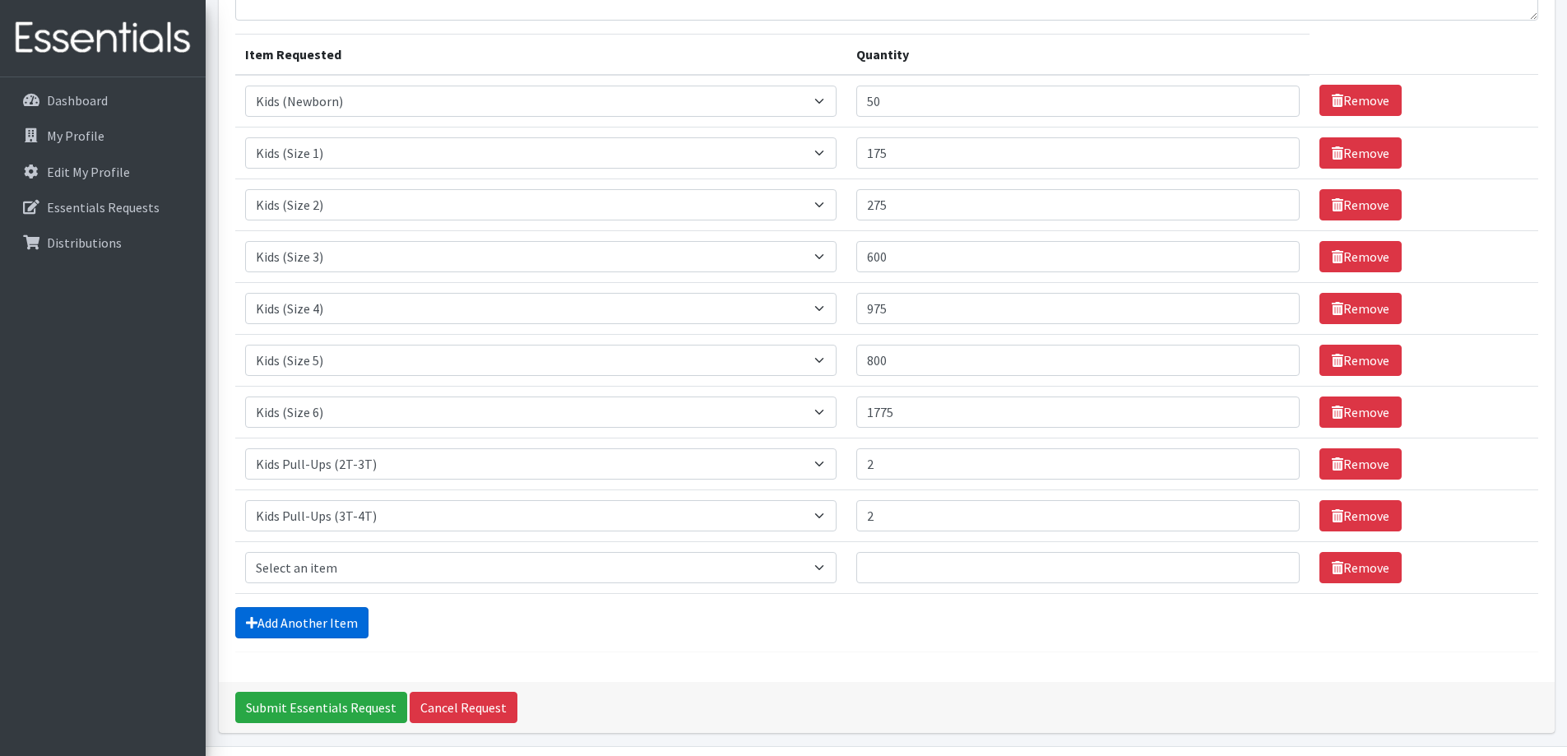
scroll to position [232, 0]
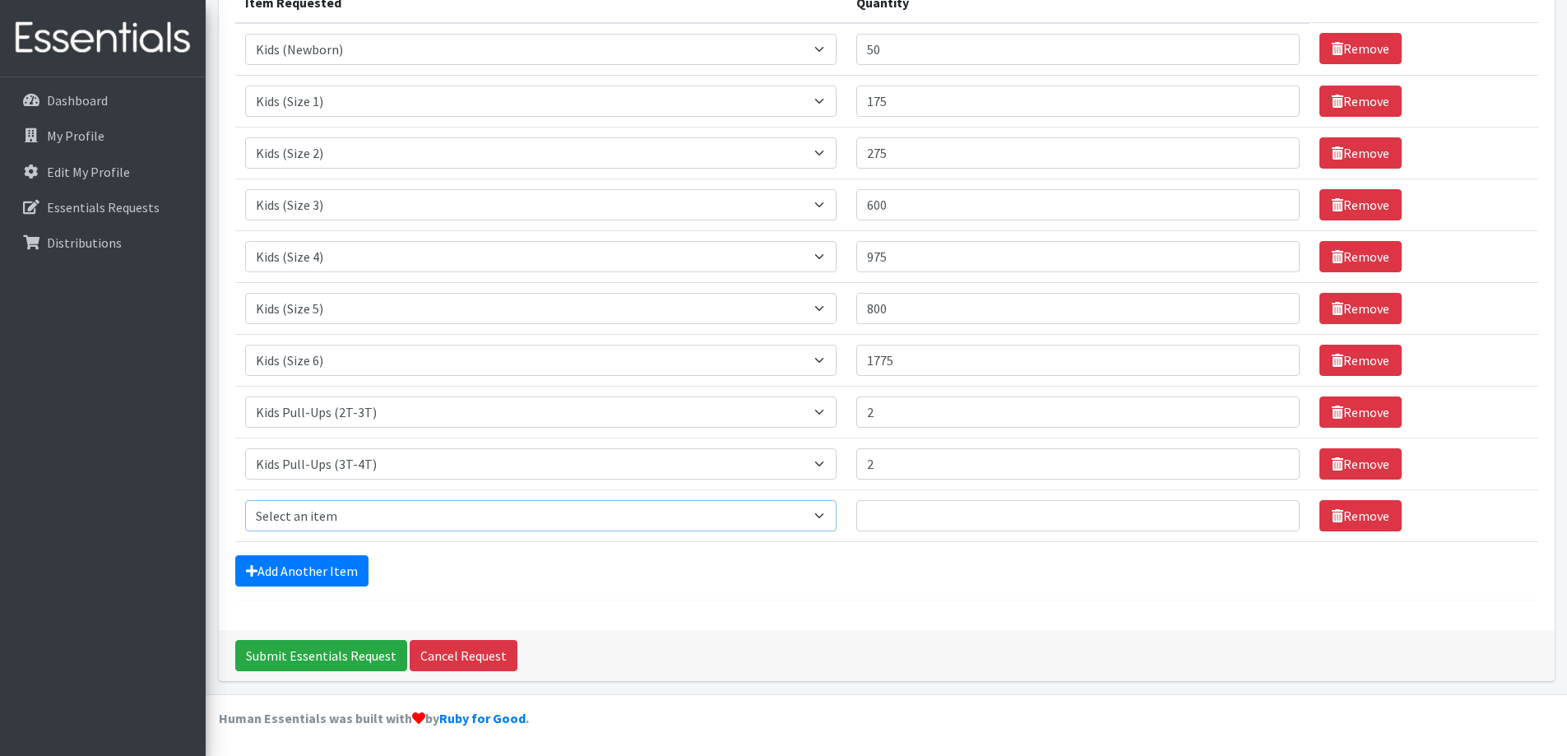
click at [334, 515] on select "Select an item Fly&Dry Potty Kit- 2T/3T Boy Fly&Dry Potty Kit- 2T/3T Girl Kids …" at bounding box center [541, 515] width 592 height 31
select select "1412"
click at [245, 500] on select "Select an item Fly&Dry Potty Kit- 2T/3T Boy Fly&Dry Potty Kit- 2T/3T Girl Kids …" at bounding box center [541, 515] width 592 height 31
click at [907, 517] on input "Quantity" at bounding box center [1077, 515] width 443 height 31
type input "3"
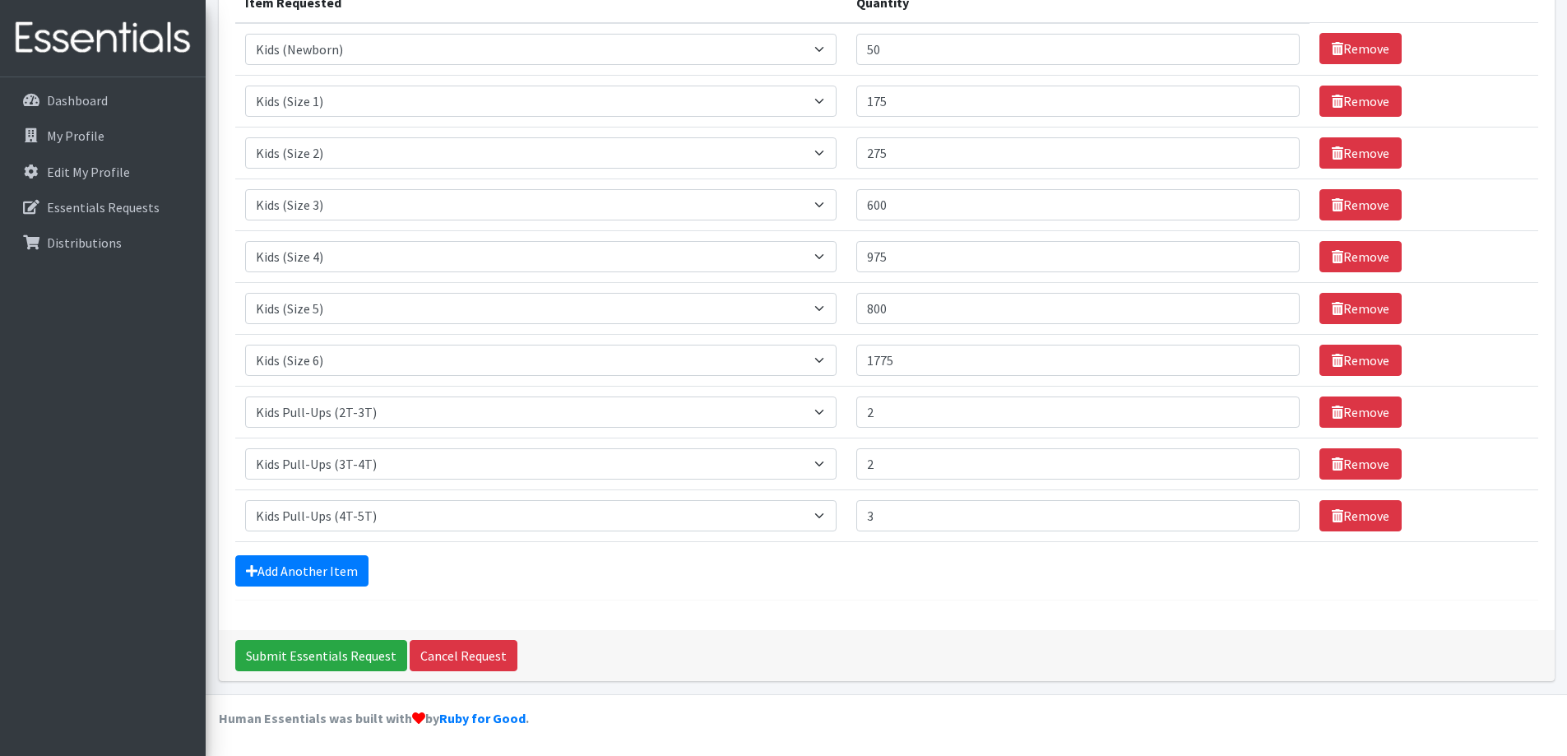
click at [763, 606] on div "Comments: Item Requested Quantity Item Requested Select an item Fly&Dry Potty K…" at bounding box center [887, 252] width 1336 height 755
click at [317, 561] on link "Add Another Item" at bounding box center [301, 570] width 133 height 31
click at [302, 516] on select "Select an item Fly&Dry Potty Kit- 2T/3T Boy Fly&Dry Potty Kit- 2T/3T Girl Kids …" at bounding box center [541, 515] width 592 height 31
select select "4017"
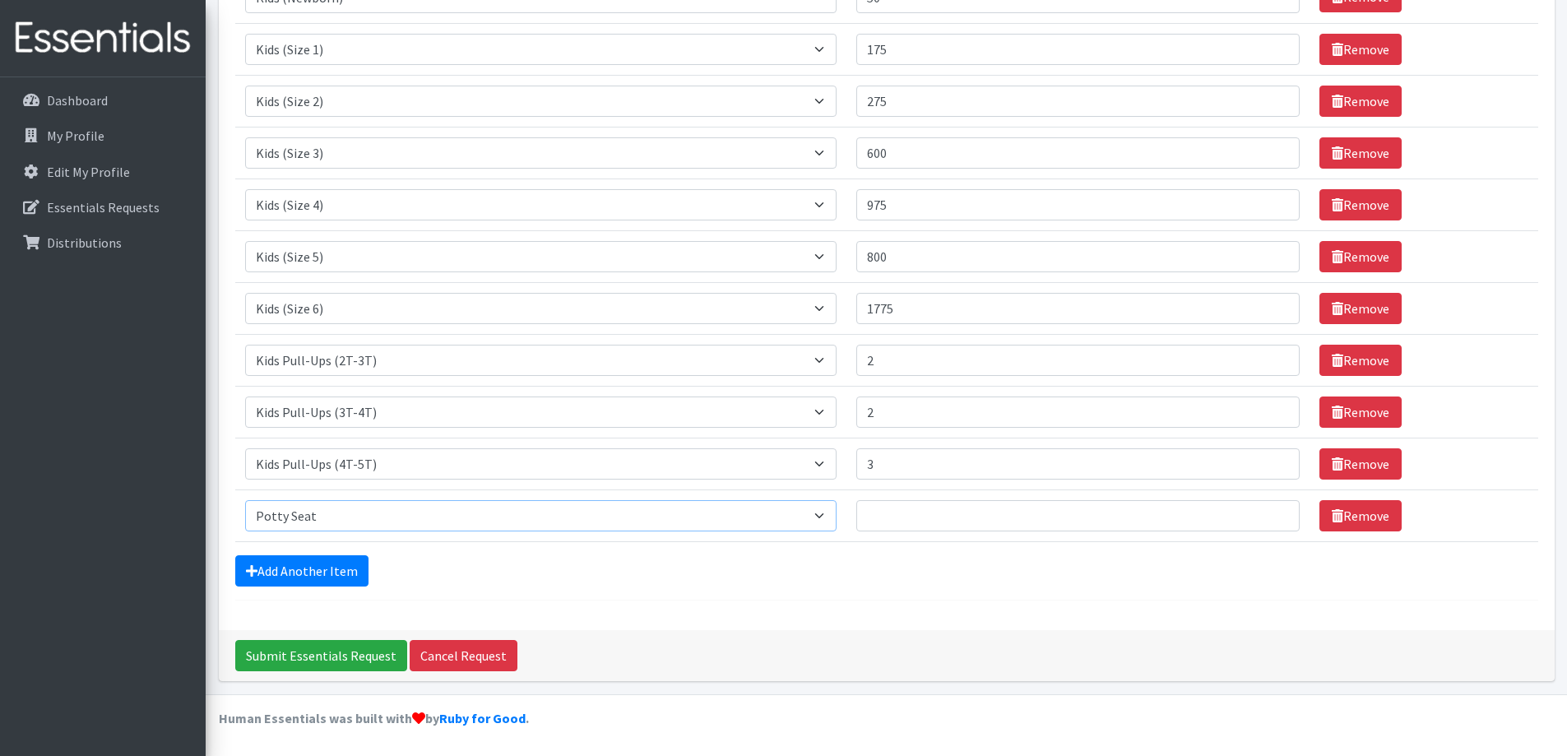
click at [245, 500] on select "Select an item Fly&Dry Potty Kit- 2T/3T Boy Fly&Dry Potty Kit- 2T/3T Girl Kids …" at bounding box center [541, 515] width 592 height 31
click at [885, 517] on input "Quantity" at bounding box center [1077, 515] width 443 height 31
type input "4"
click at [323, 572] on link "Add Another Item" at bounding box center [301, 570] width 133 height 31
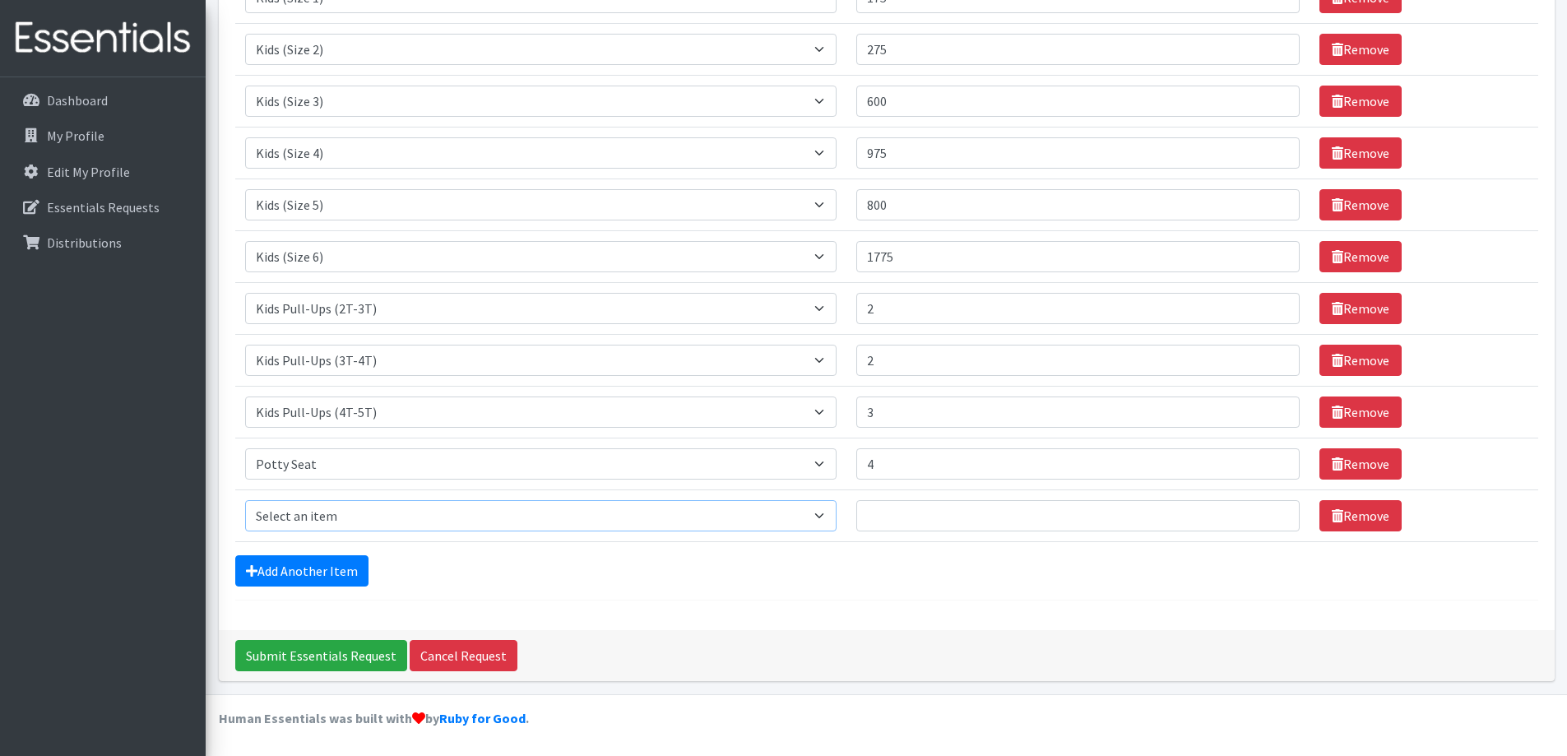
click at [350, 513] on select "Select an item Fly&Dry Potty Kit- 2T/3T Boy Fly&Dry Potty Kit- 2T/3T Girl Kids …" at bounding box center [541, 515] width 592 height 31
select select "15347"
click at [245, 500] on select "Select an item Fly&Dry Potty Kit- 2T/3T Boy Fly&Dry Potty Kit- 2T/3T Girl Kids …" at bounding box center [541, 515] width 592 height 31
click at [935, 512] on input "Quantity" at bounding box center [1077, 515] width 443 height 31
type input "1"
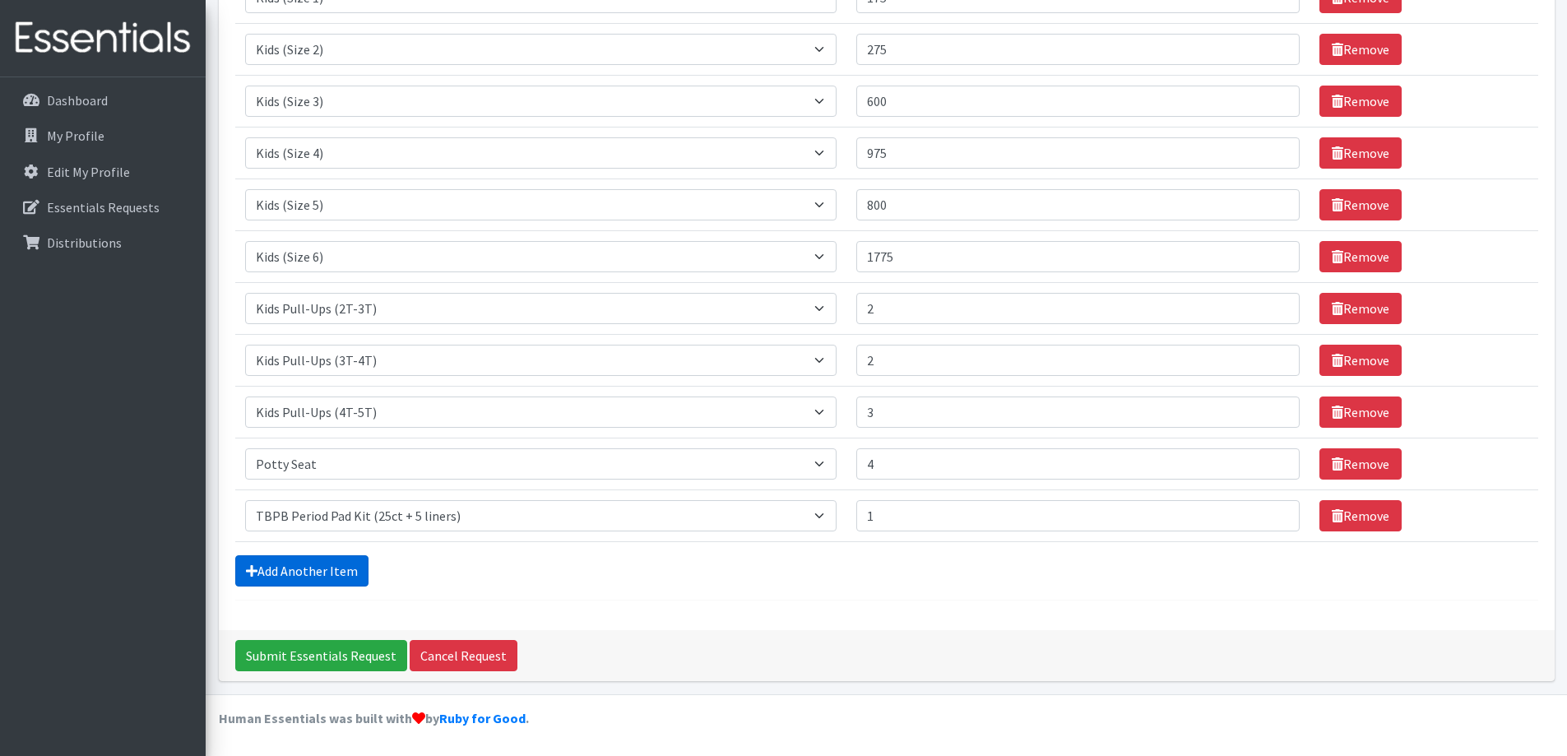
click at [330, 575] on link "Add Another Item" at bounding box center [301, 570] width 133 height 31
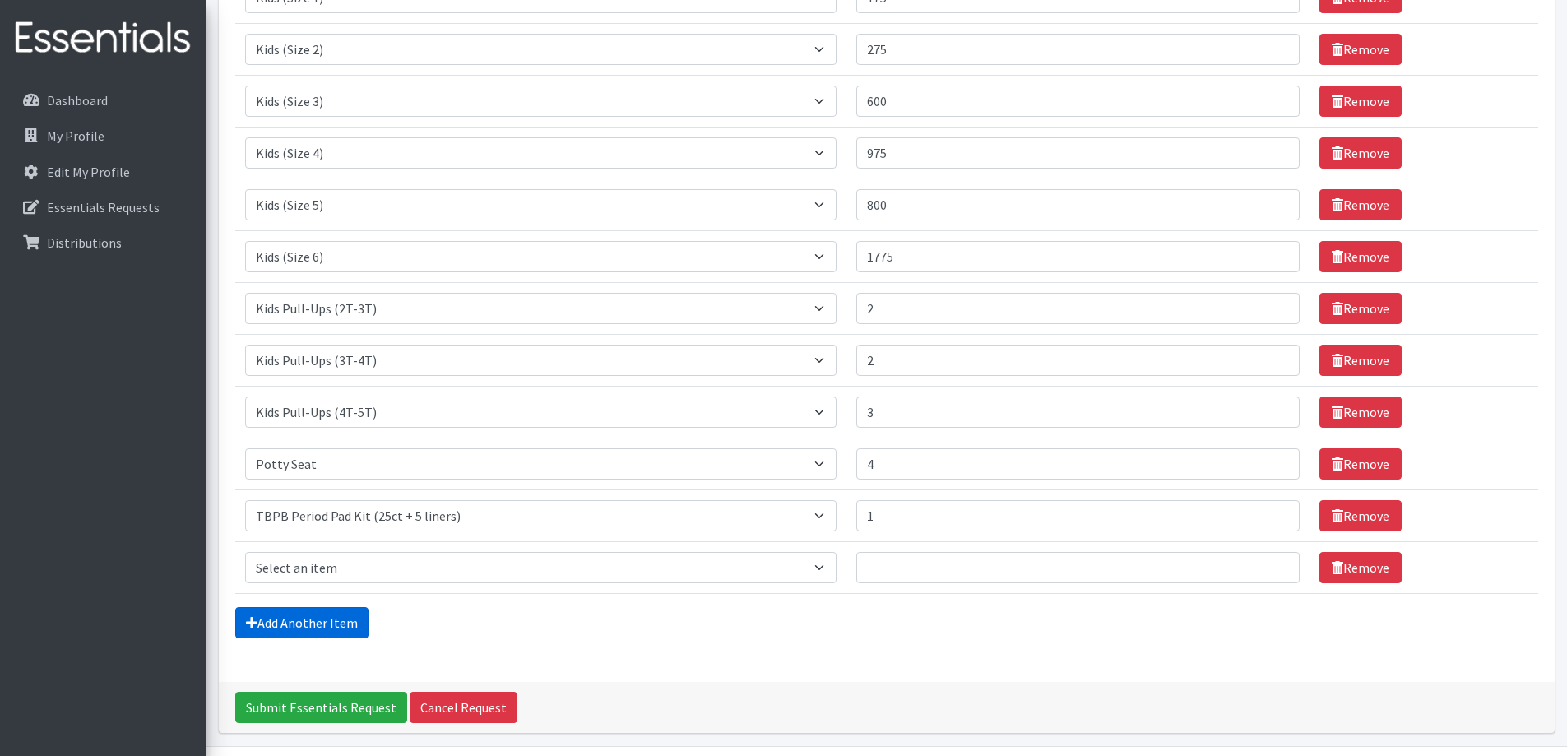
scroll to position [387, 0]
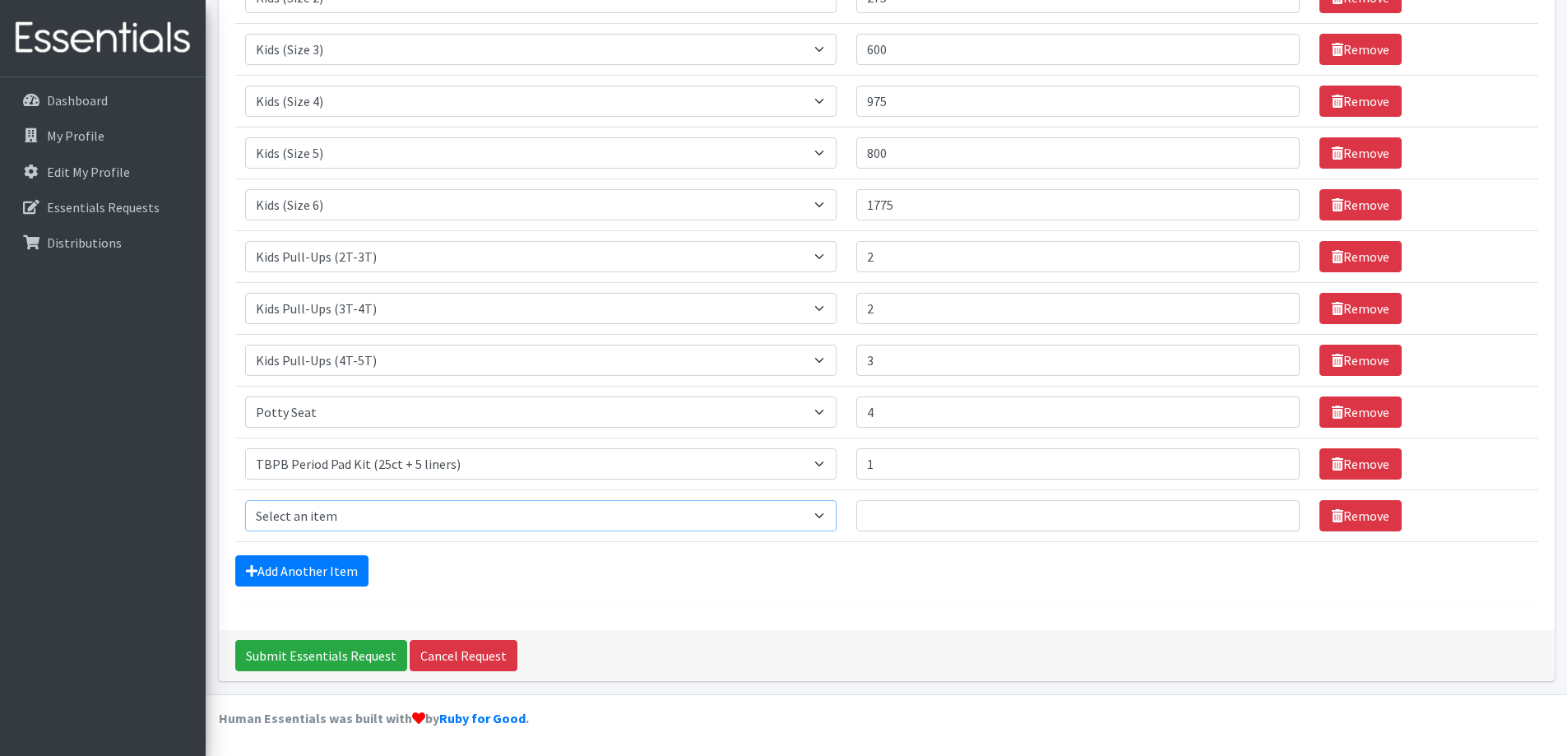
click at [332, 514] on select "Select an item Fly&Dry Potty Kit- 2T/3T Boy Fly&Dry Potty Kit- 2T/3T Girl Kids …" at bounding box center [541, 515] width 592 height 31
click at [486, 582] on div "Add Another Item" at bounding box center [886, 570] width 1303 height 31
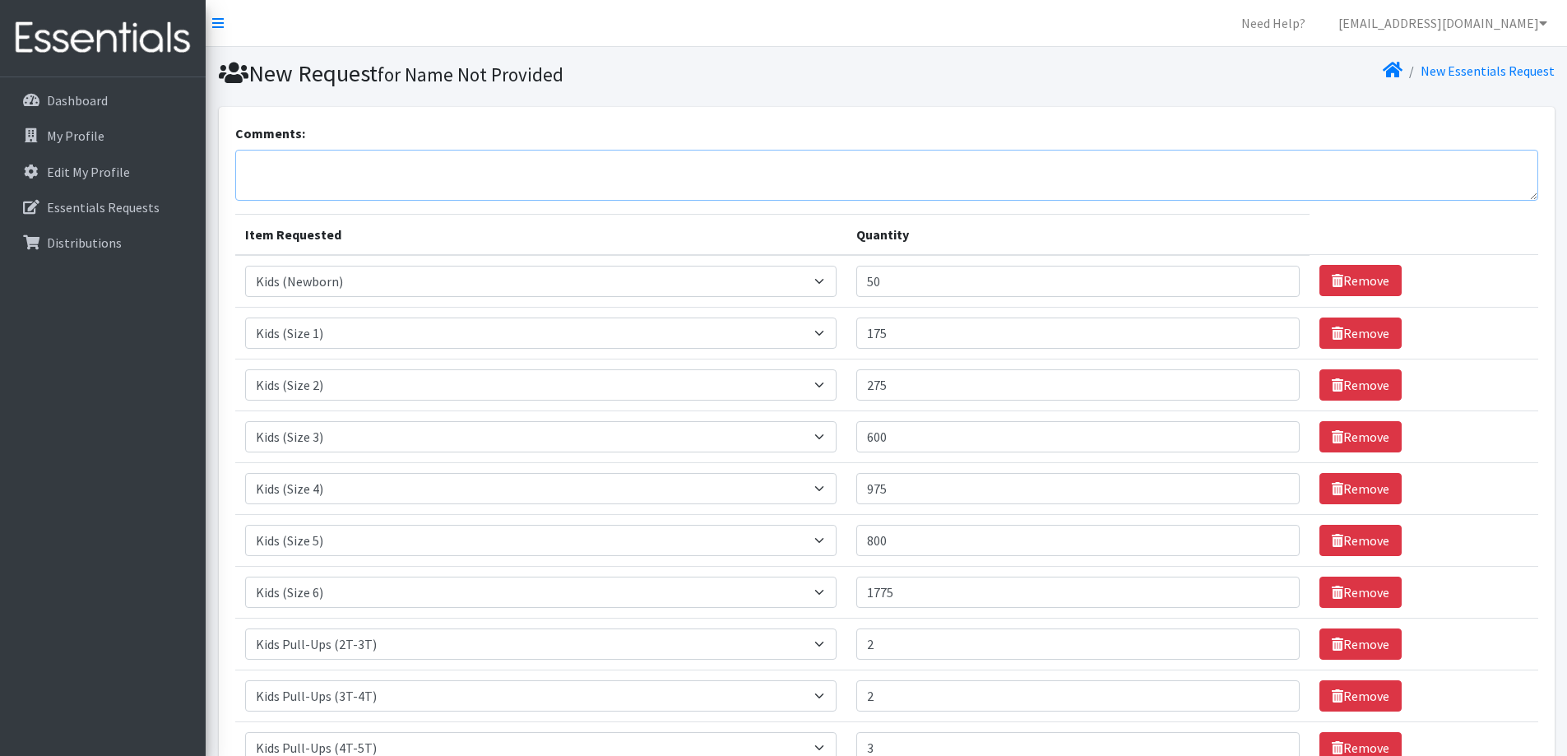
click at [320, 160] on textarea "Comments:" at bounding box center [886, 175] width 1303 height 51
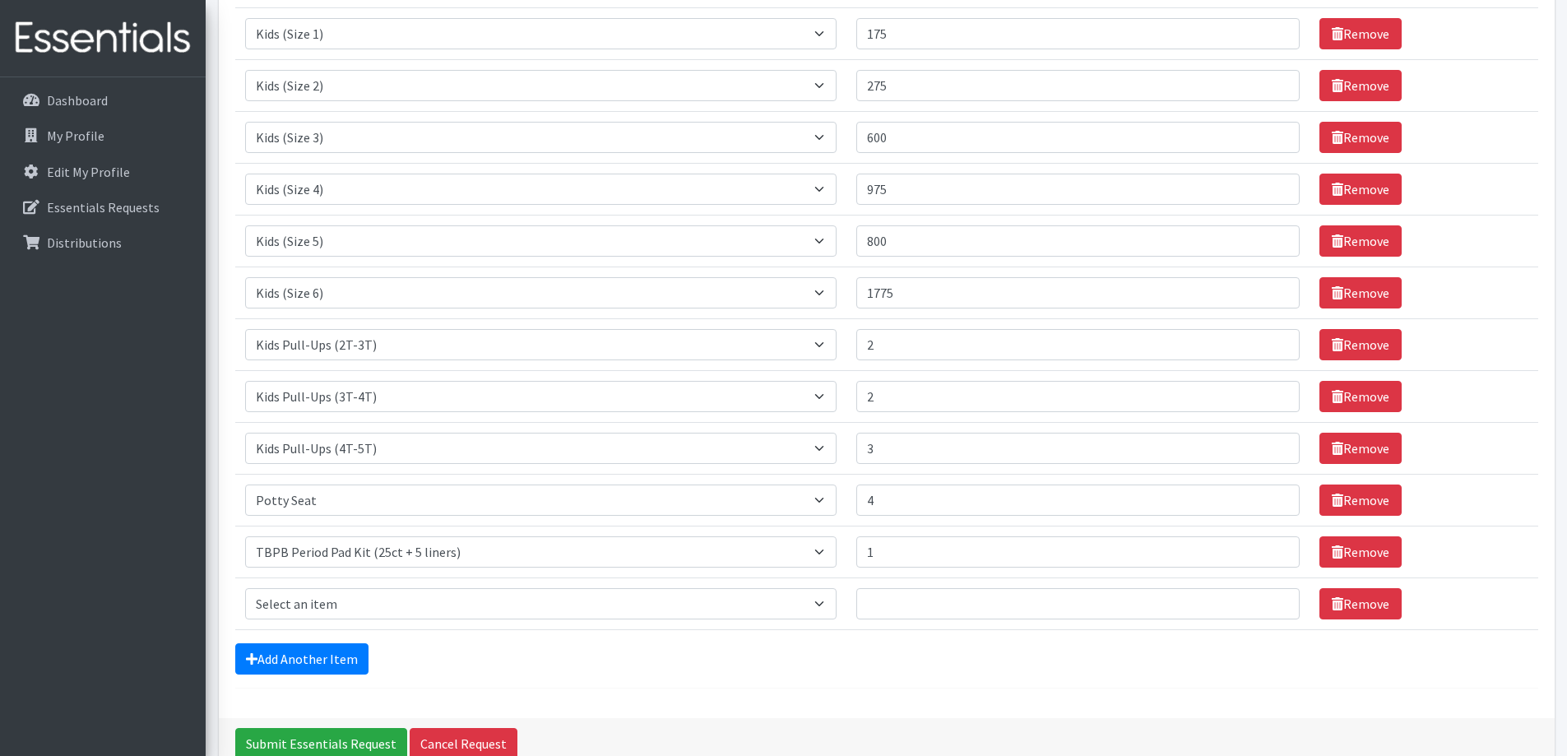
scroll to position [329, 0]
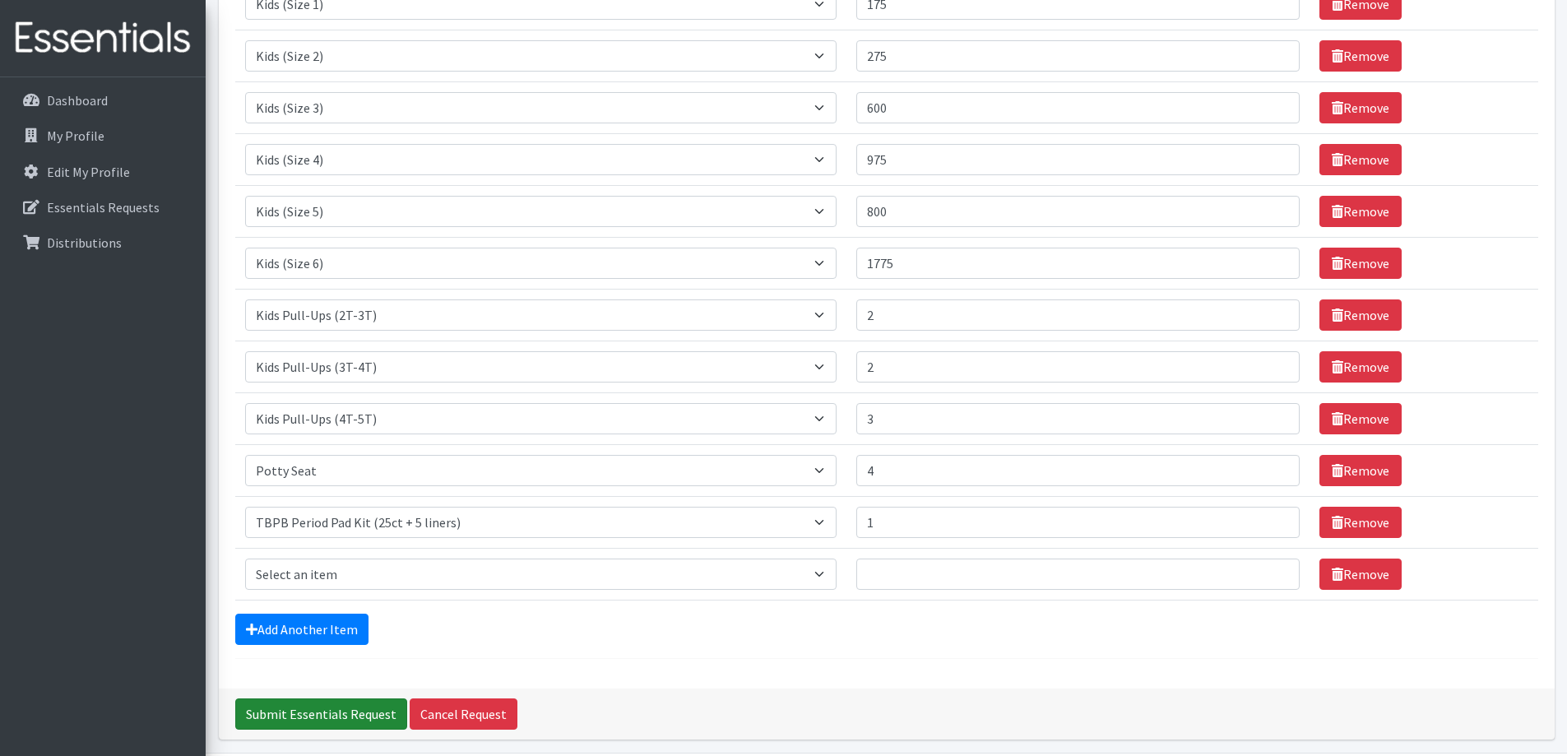
type textarea "We would love 150 size 7 if you have them. Thanks!"
click at [332, 711] on input "Submit Essentials Request" at bounding box center [321, 713] width 172 height 31
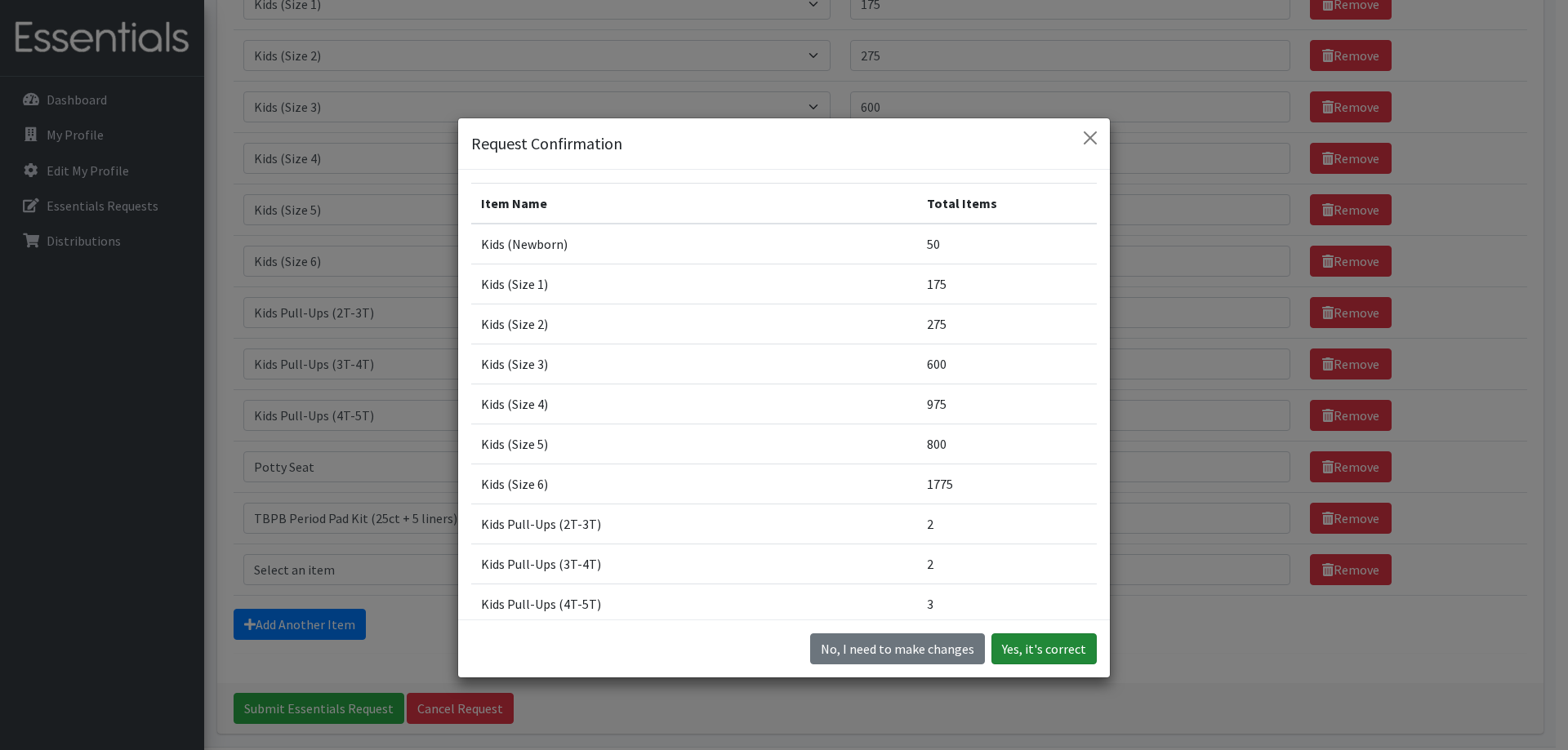
click at [1040, 644] on button "Yes, it's correct" at bounding box center [1044, 648] width 105 height 31
